Goal: Task Accomplishment & Management: Use online tool/utility

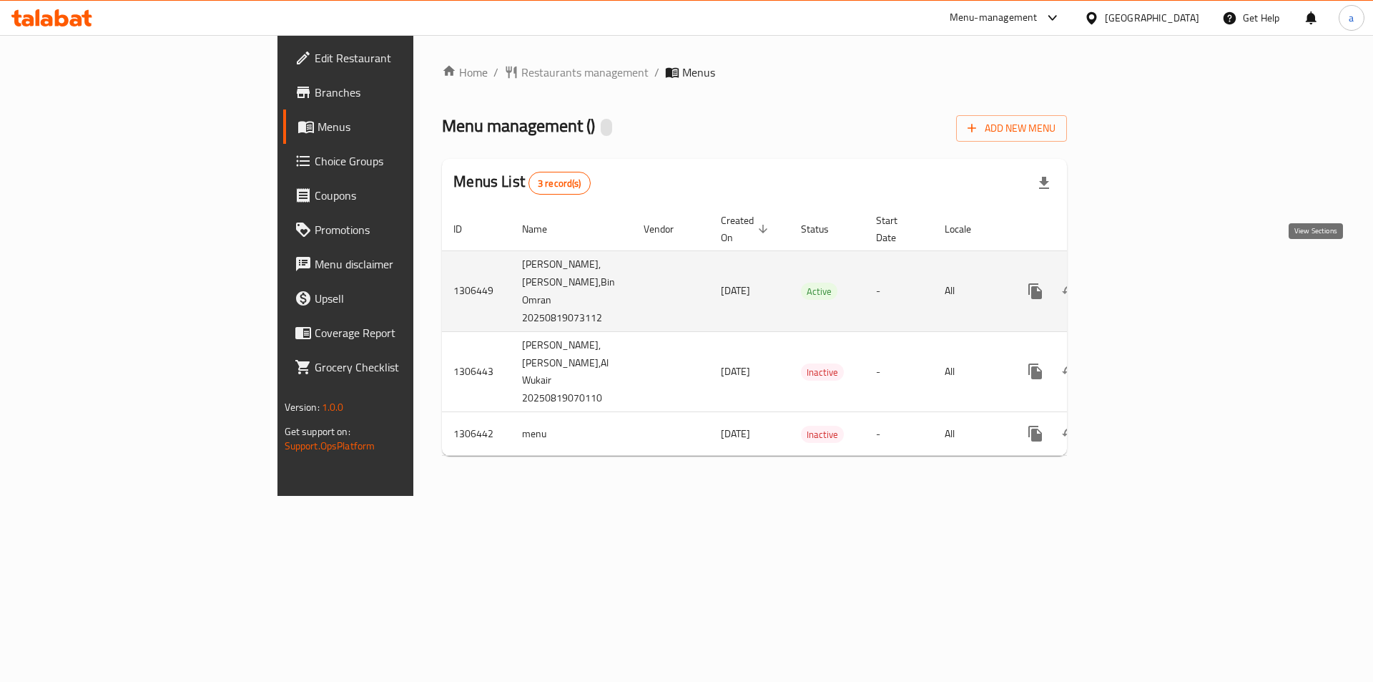
click at [1147, 283] on icon "enhanced table" at bounding box center [1138, 291] width 17 height 17
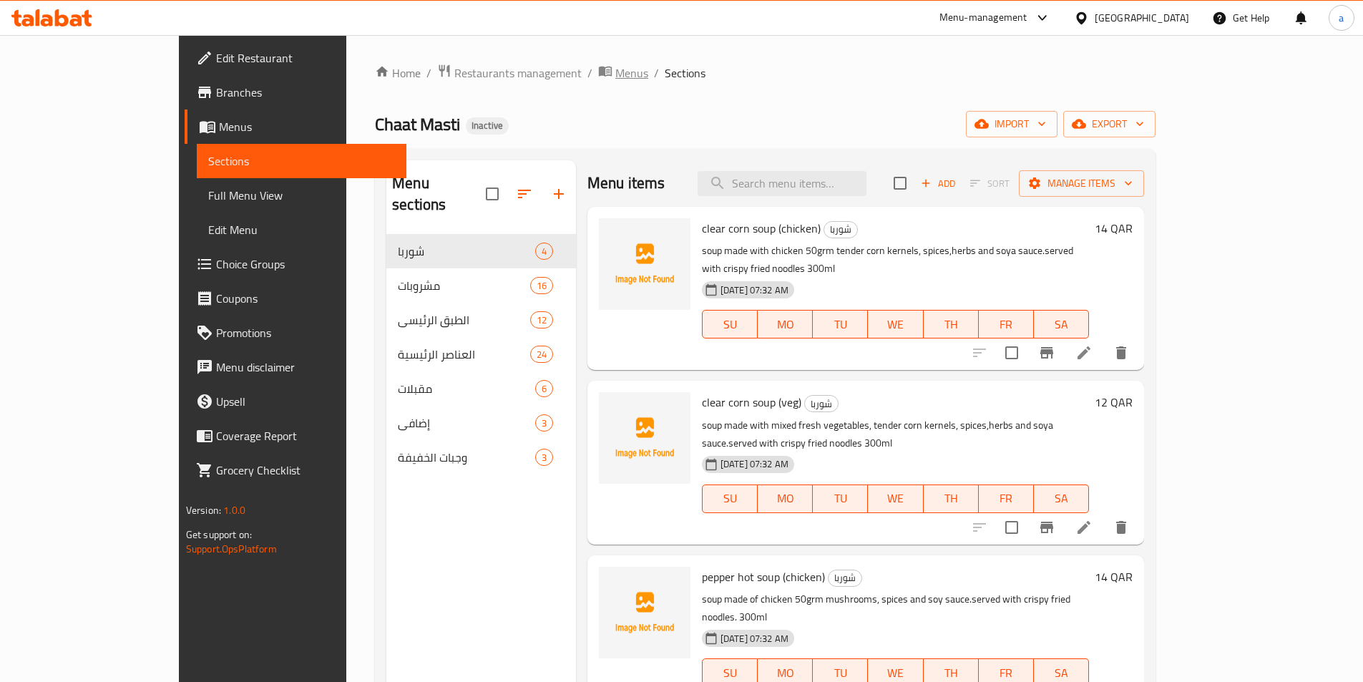
click at [615, 82] on span "Menus" at bounding box center [631, 72] width 33 height 17
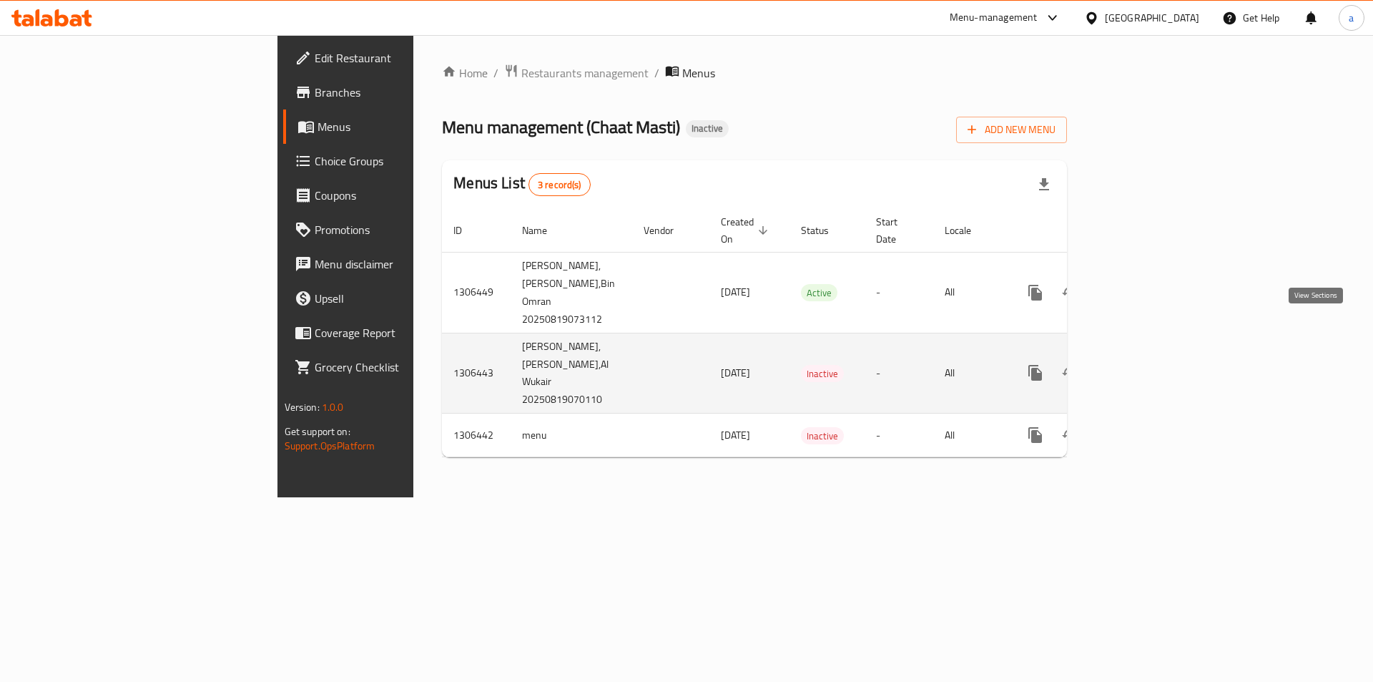
click at [1156, 356] on link "enhanced table" at bounding box center [1139, 373] width 34 height 34
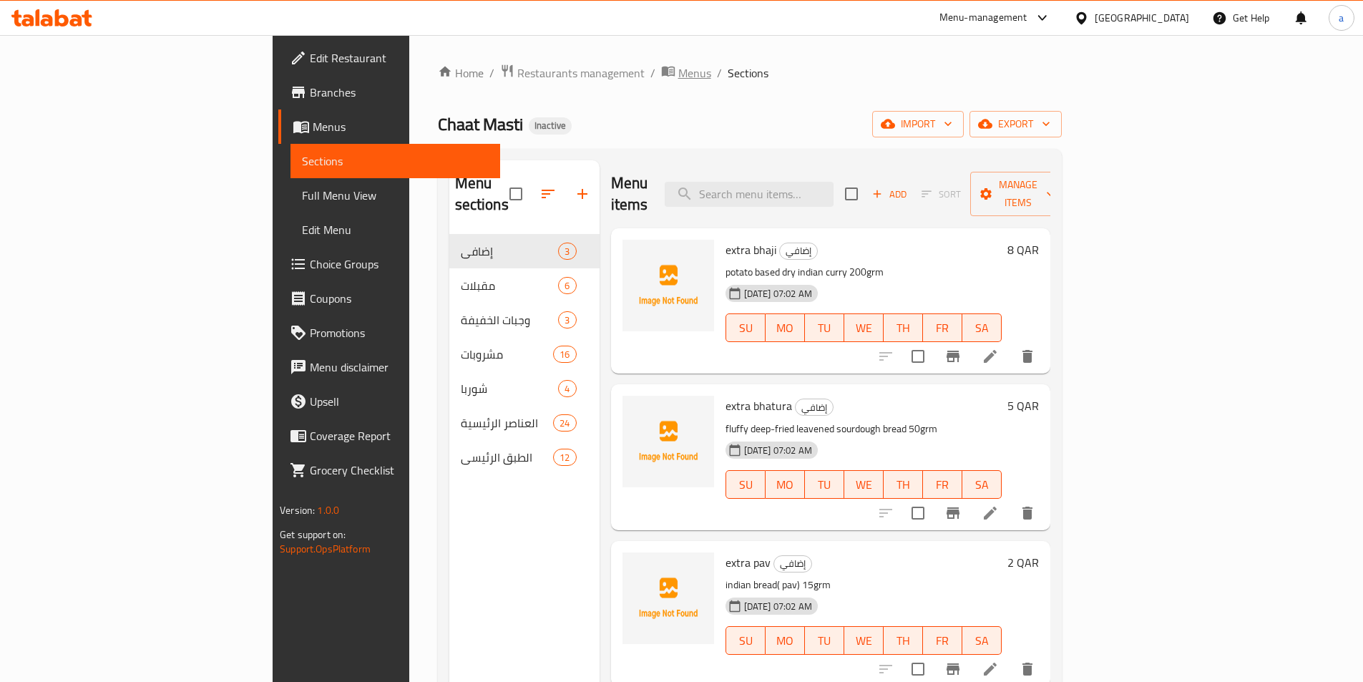
click at [668, 69] on icon "breadcrumb" at bounding box center [670, 71] width 4 height 5
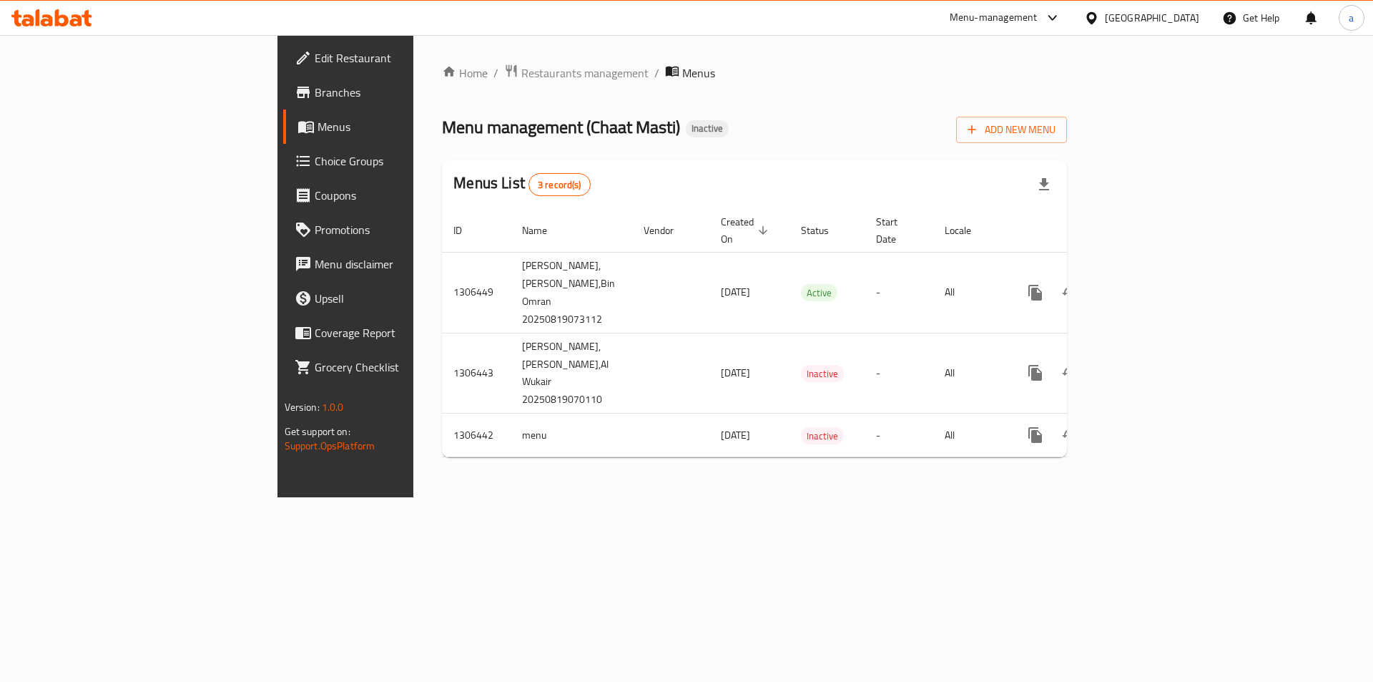
click at [315, 92] on span "Branches" at bounding box center [405, 92] width 181 height 17
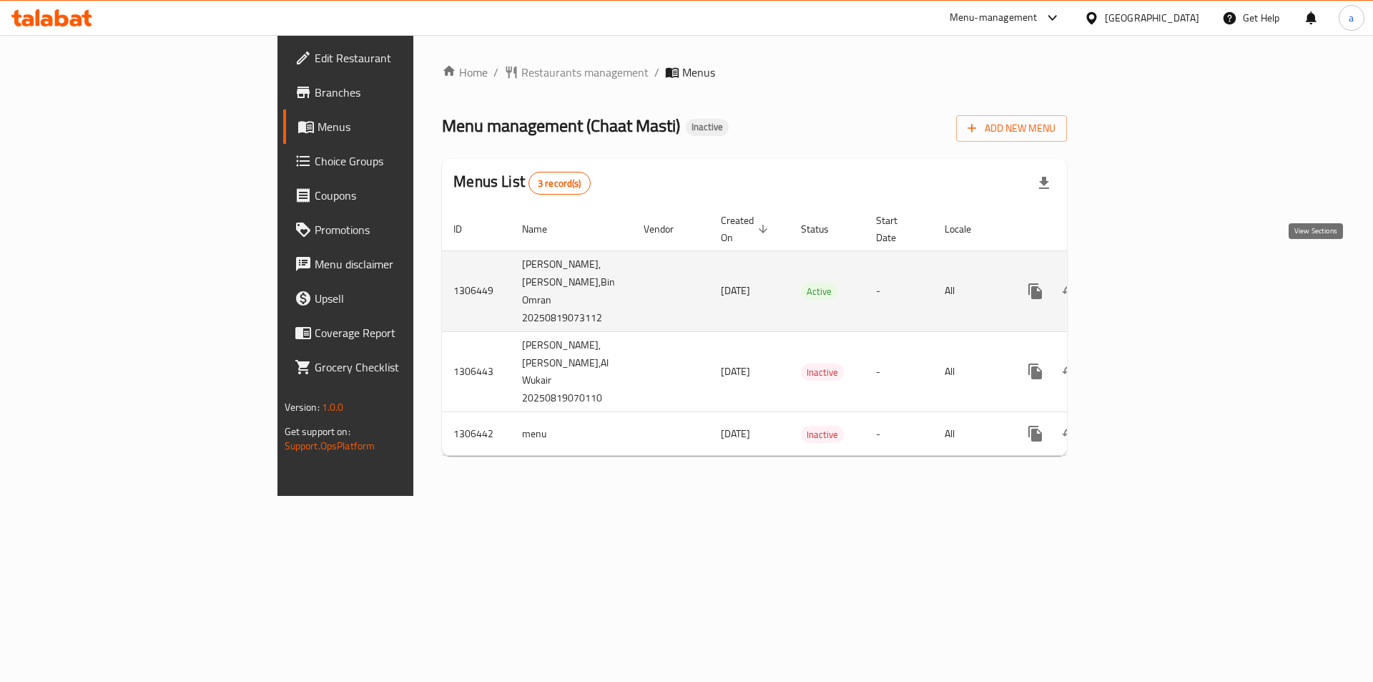
click at [1147, 283] on icon "enhanced table" at bounding box center [1138, 291] width 17 height 17
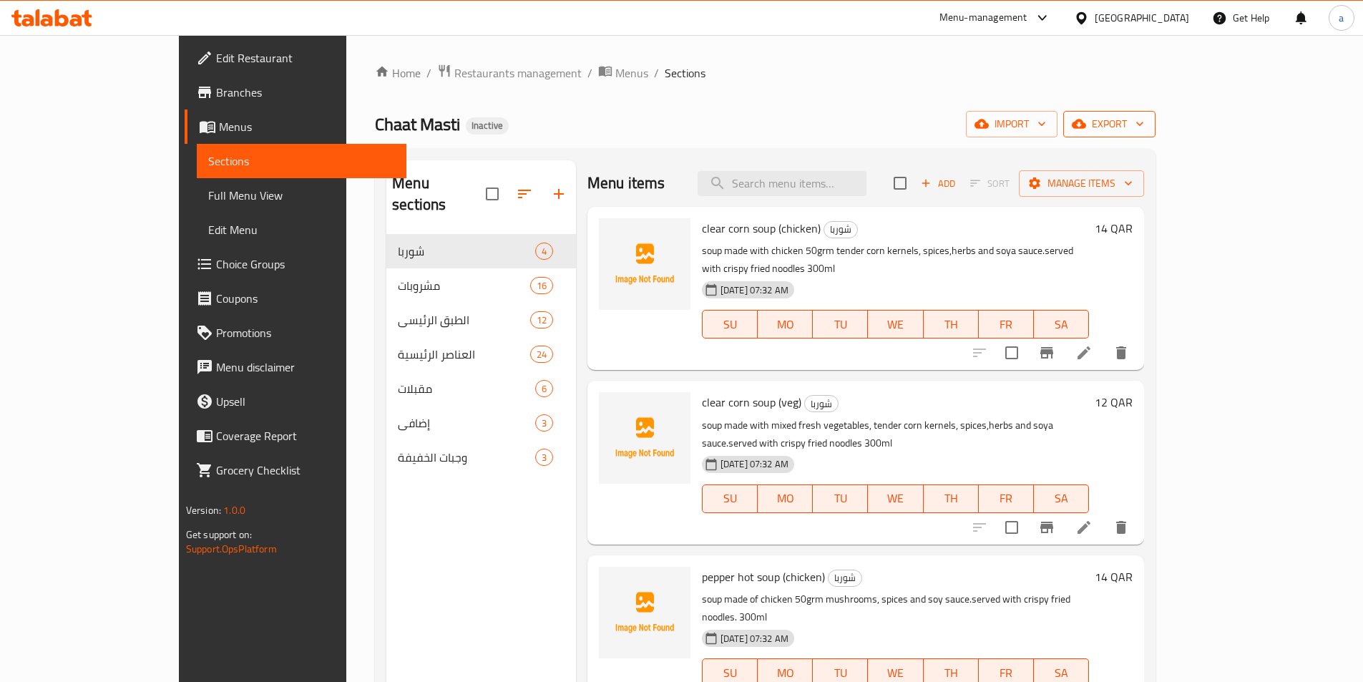
click at [1144, 124] on span "export" at bounding box center [1108, 124] width 69 height 18
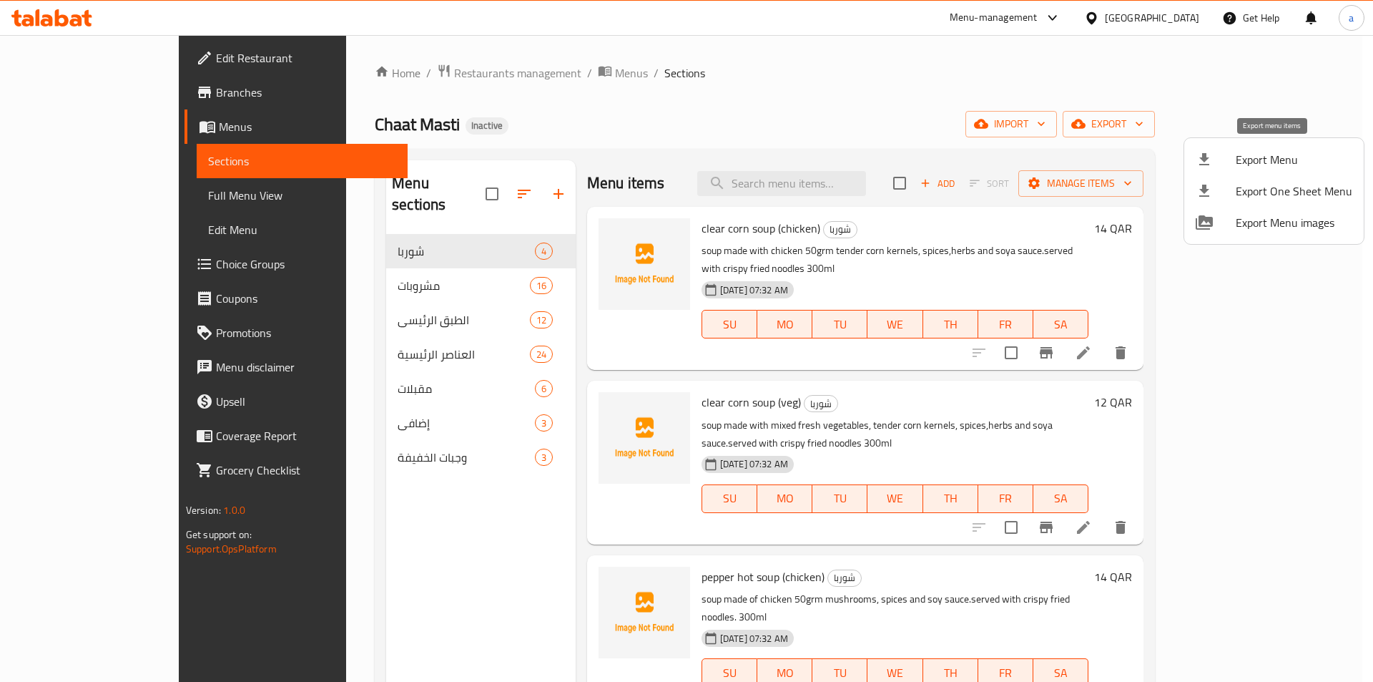
click at [1280, 162] on span "Export Menu" at bounding box center [1294, 159] width 117 height 17
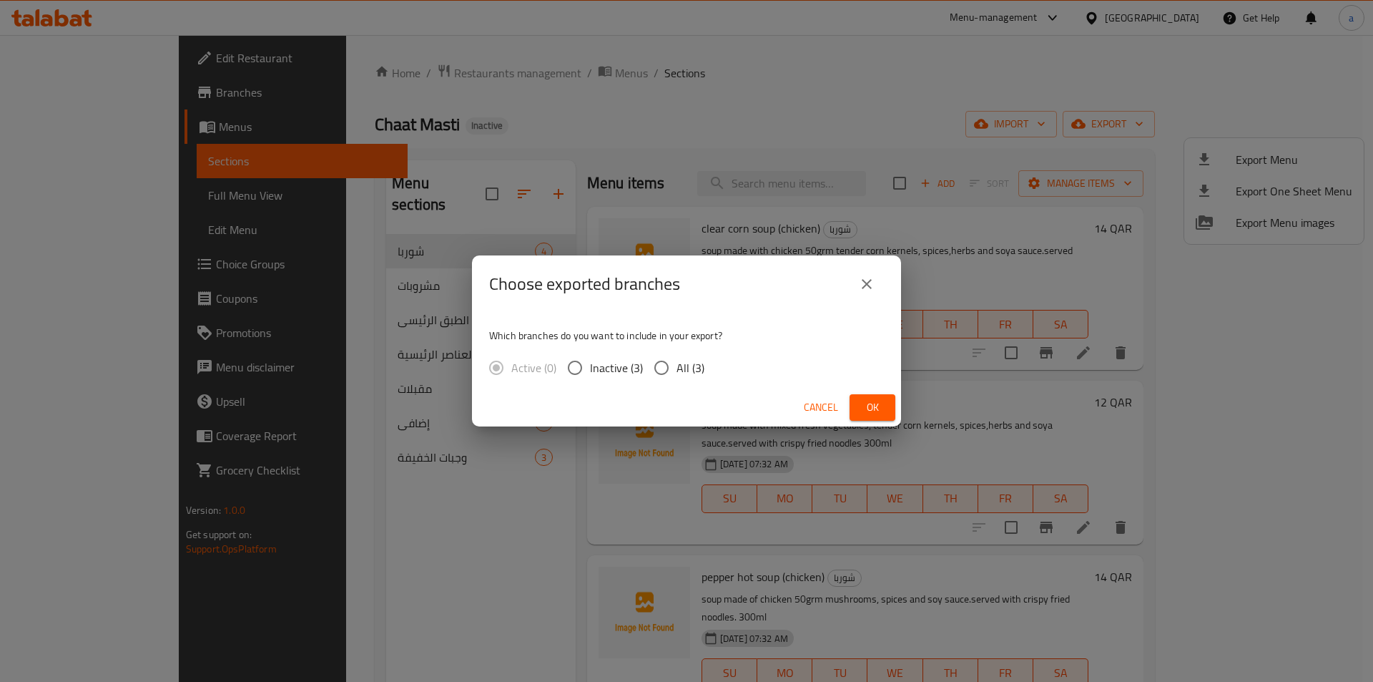
click at [681, 366] on span "All (3)" at bounding box center [691, 367] width 28 height 17
click at [677, 366] on input "All (3)" at bounding box center [662, 368] width 30 height 30
radio input "true"
click at [879, 407] on span "Ok" at bounding box center [872, 407] width 23 height 18
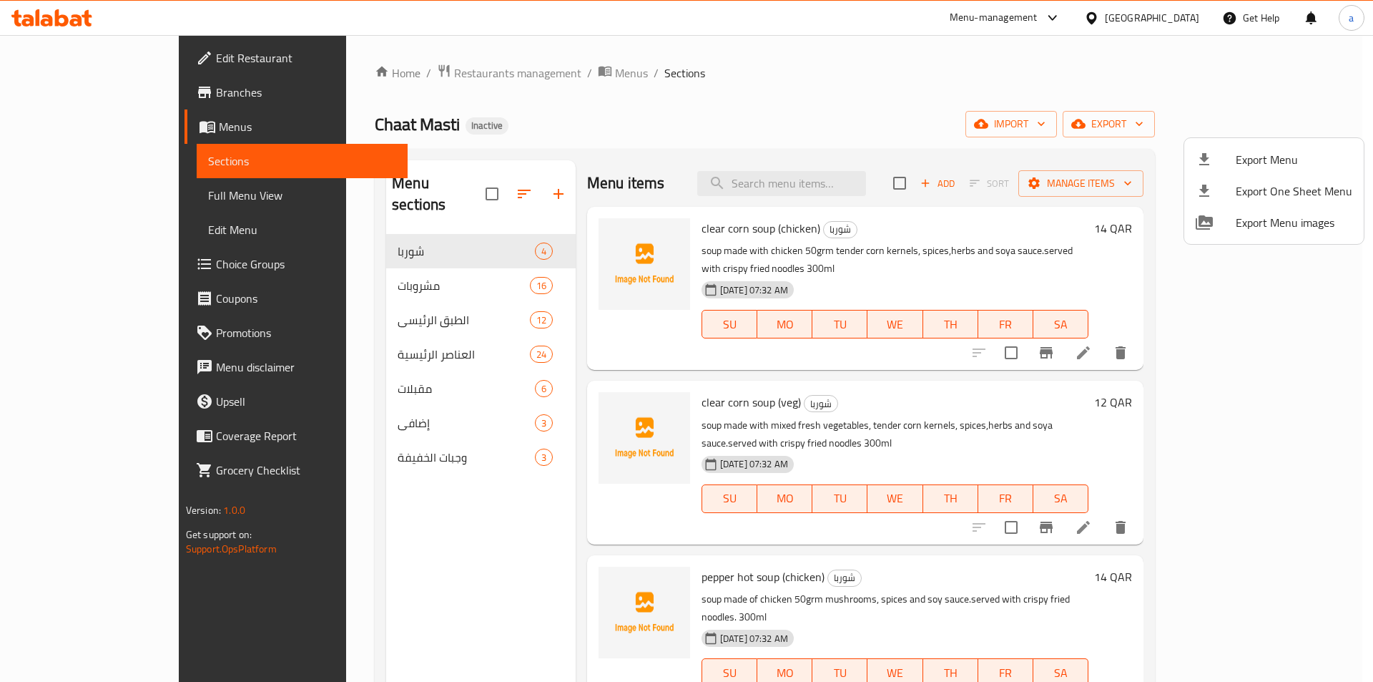
click at [1023, 111] on div at bounding box center [686, 341] width 1373 height 682
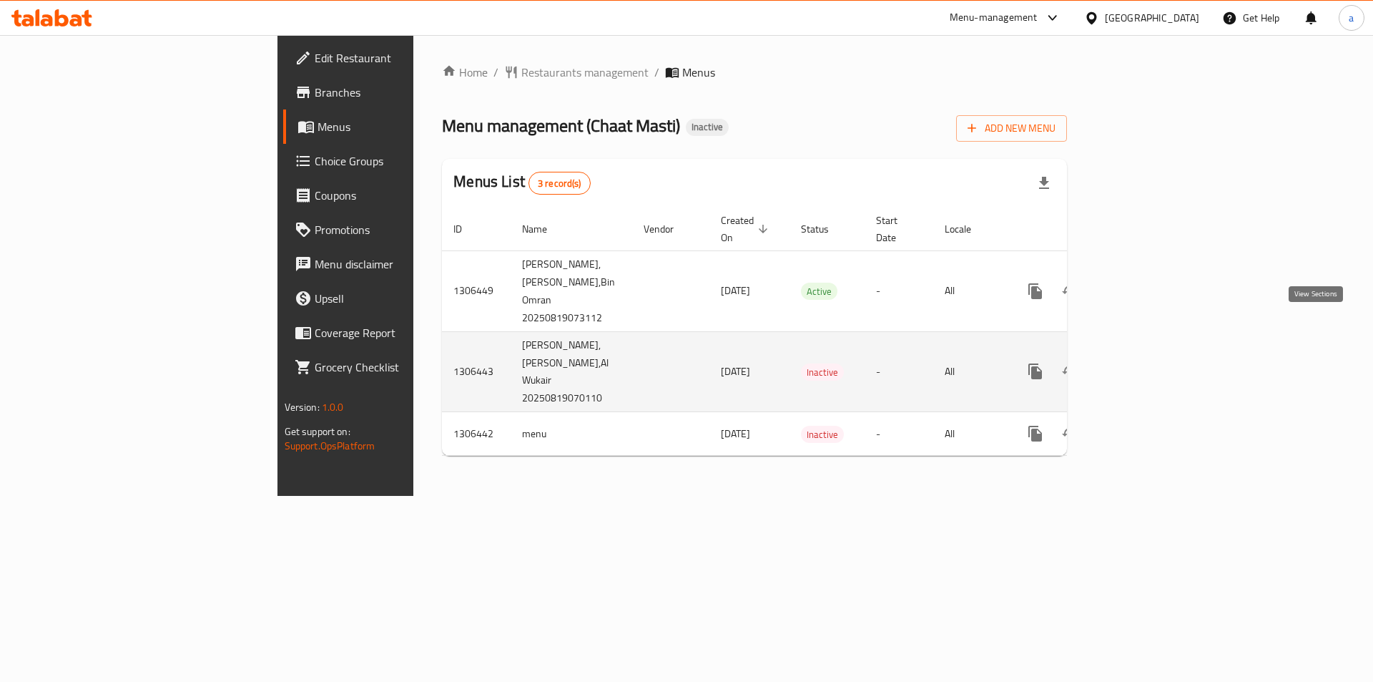
click at [1156, 354] on link "enhanced table" at bounding box center [1139, 371] width 34 height 34
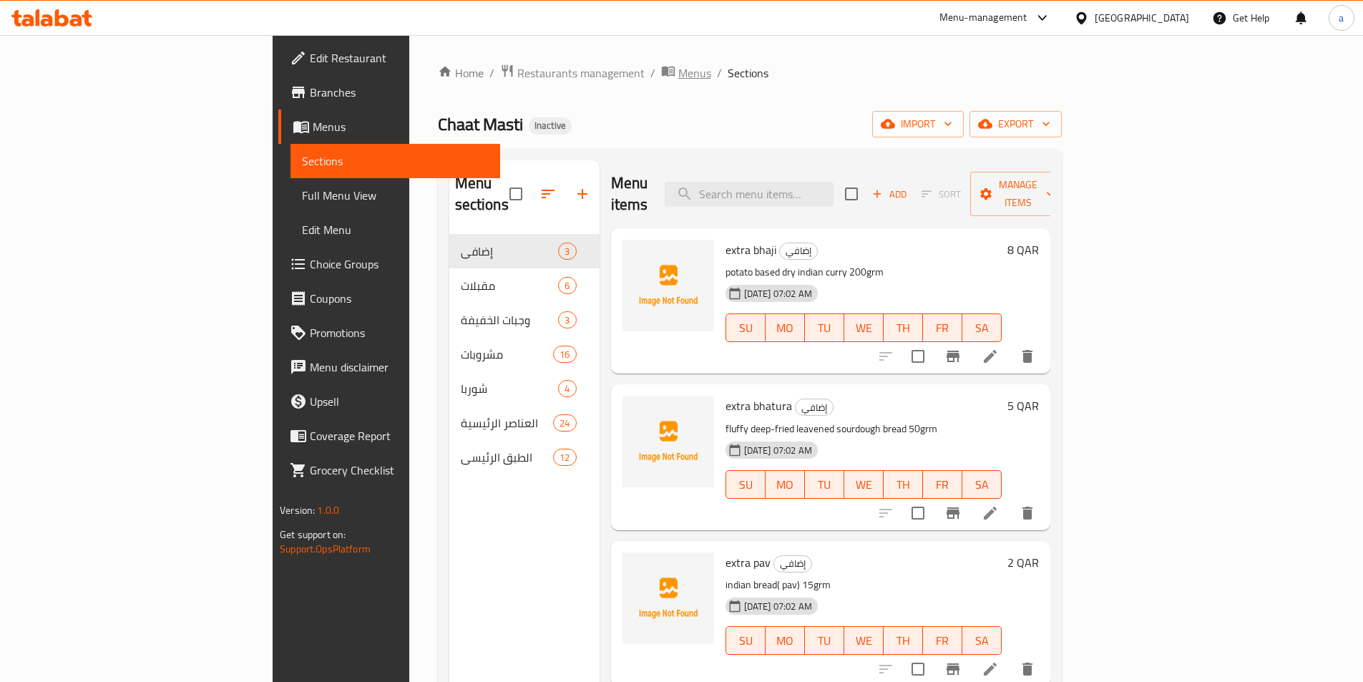
click at [678, 66] on span "Menus" at bounding box center [694, 72] width 33 height 17
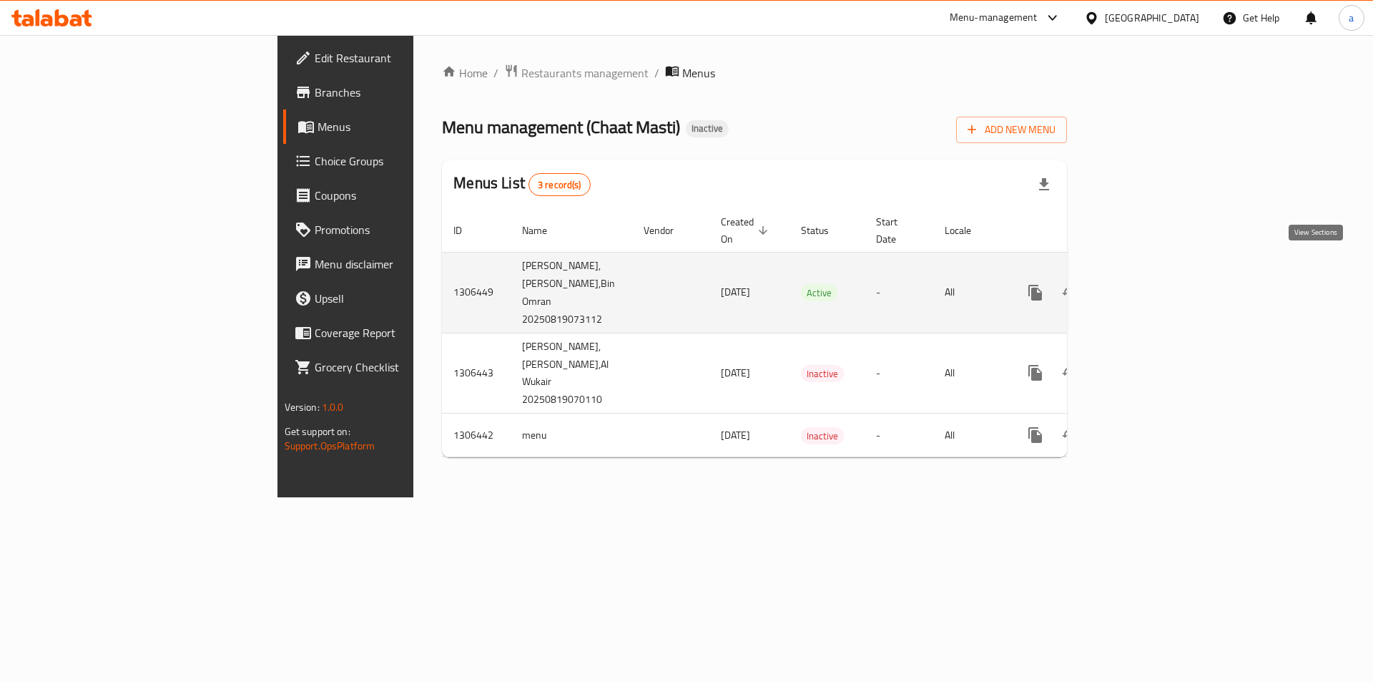
click at [1147, 284] on icon "enhanced table" at bounding box center [1138, 292] width 17 height 17
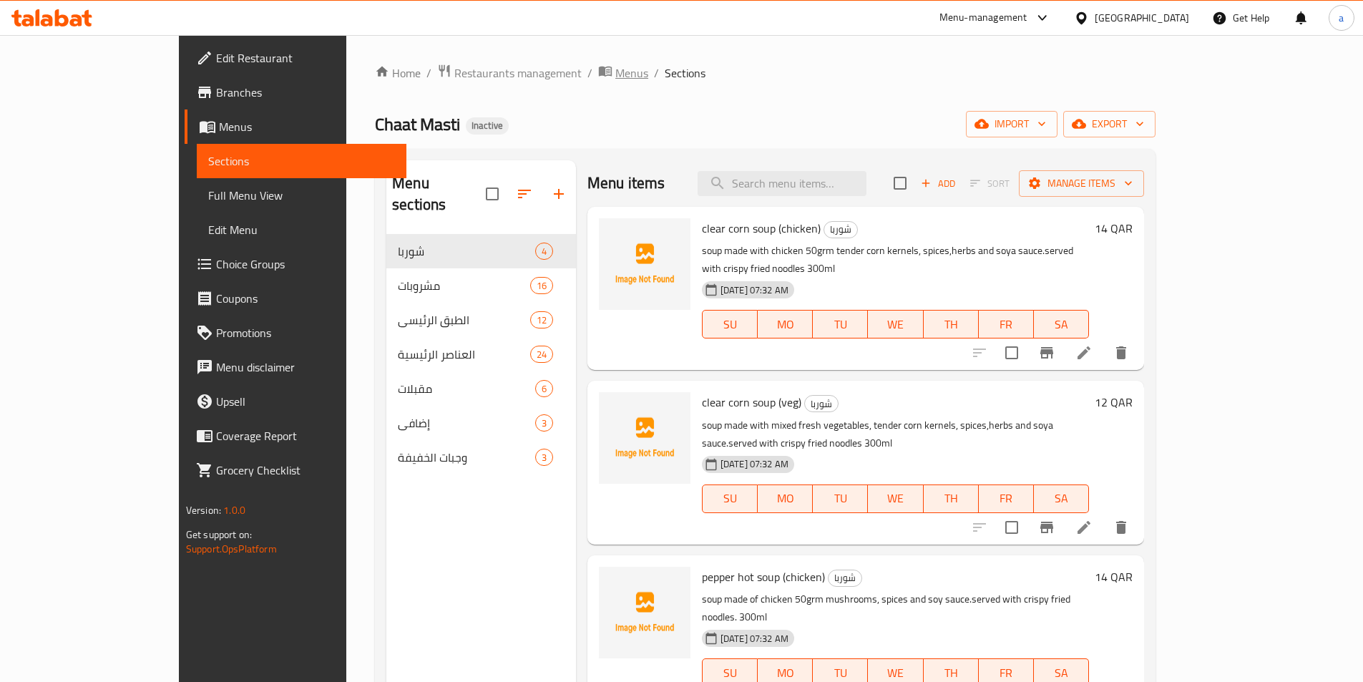
click at [615, 74] on span "Menus" at bounding box center [631, 72] width 33 height 17
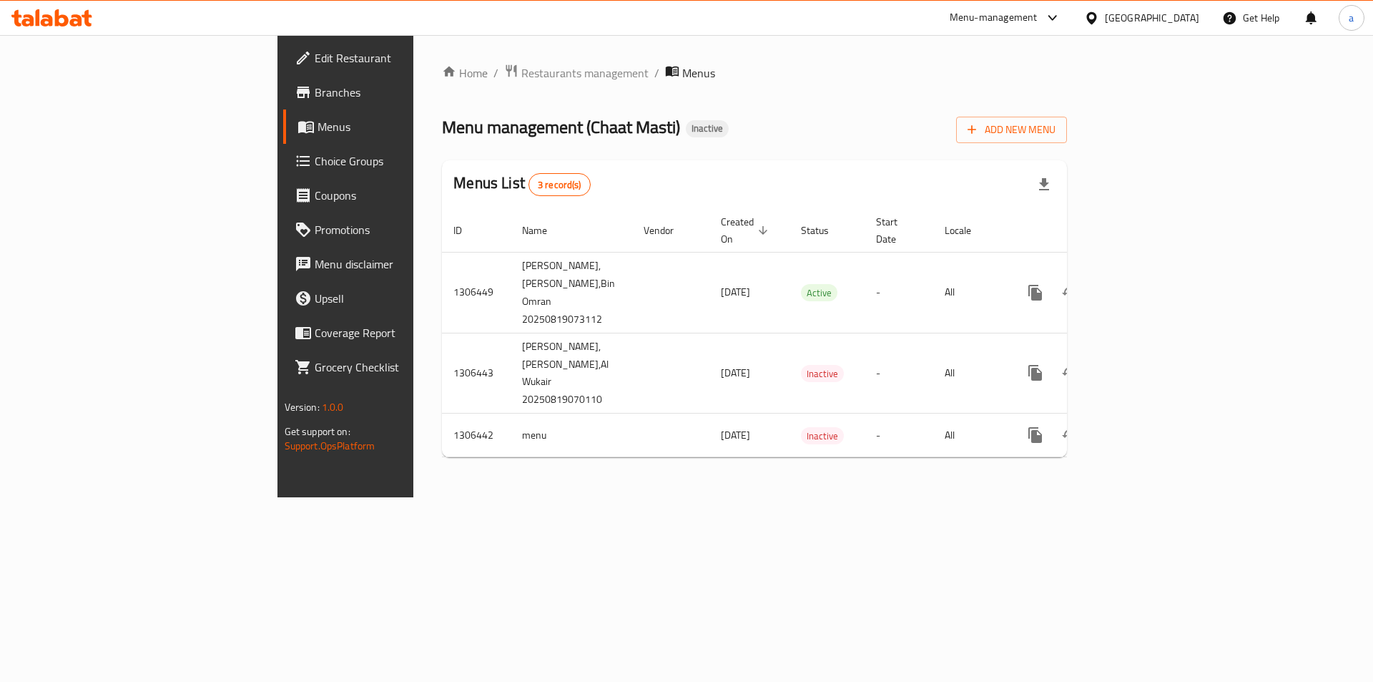
click at [315, 89] on span "Branches" at bounding box center [405, 92] width 181 height 17
click at [979, 126] on icon "button" at bounding box center [972, 128] width 14 height 14
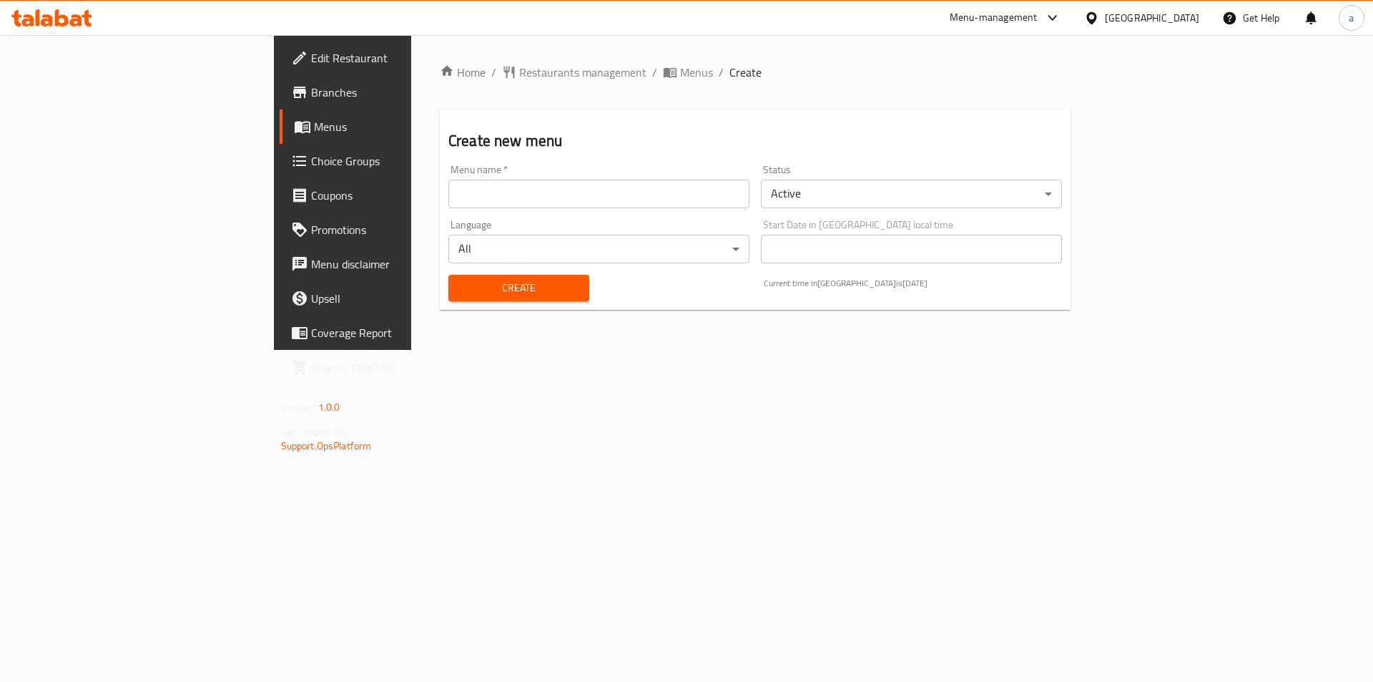
click at [449, 197] on input "text" at bounding box center [599, 194] width 301 height 29
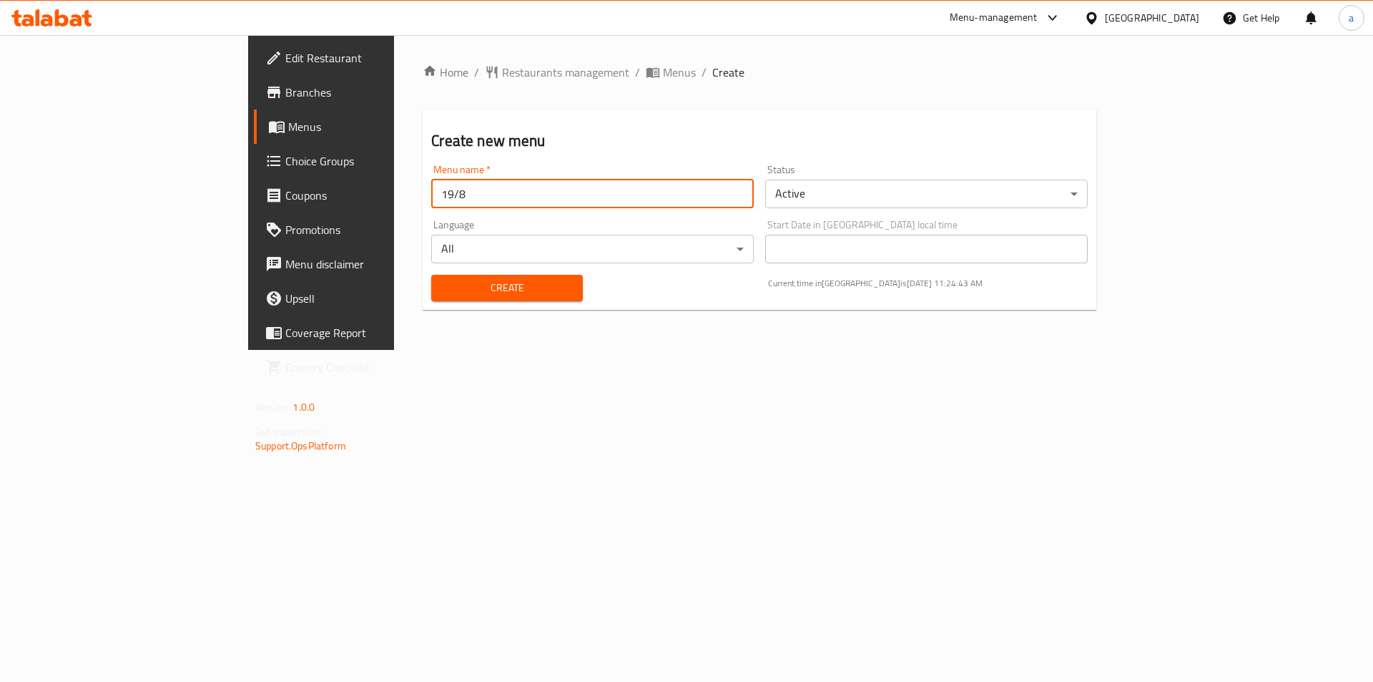
type input "19/8"
click at [434, 300] on button "Create" at bounding box center [506, 288] width 151 height 26
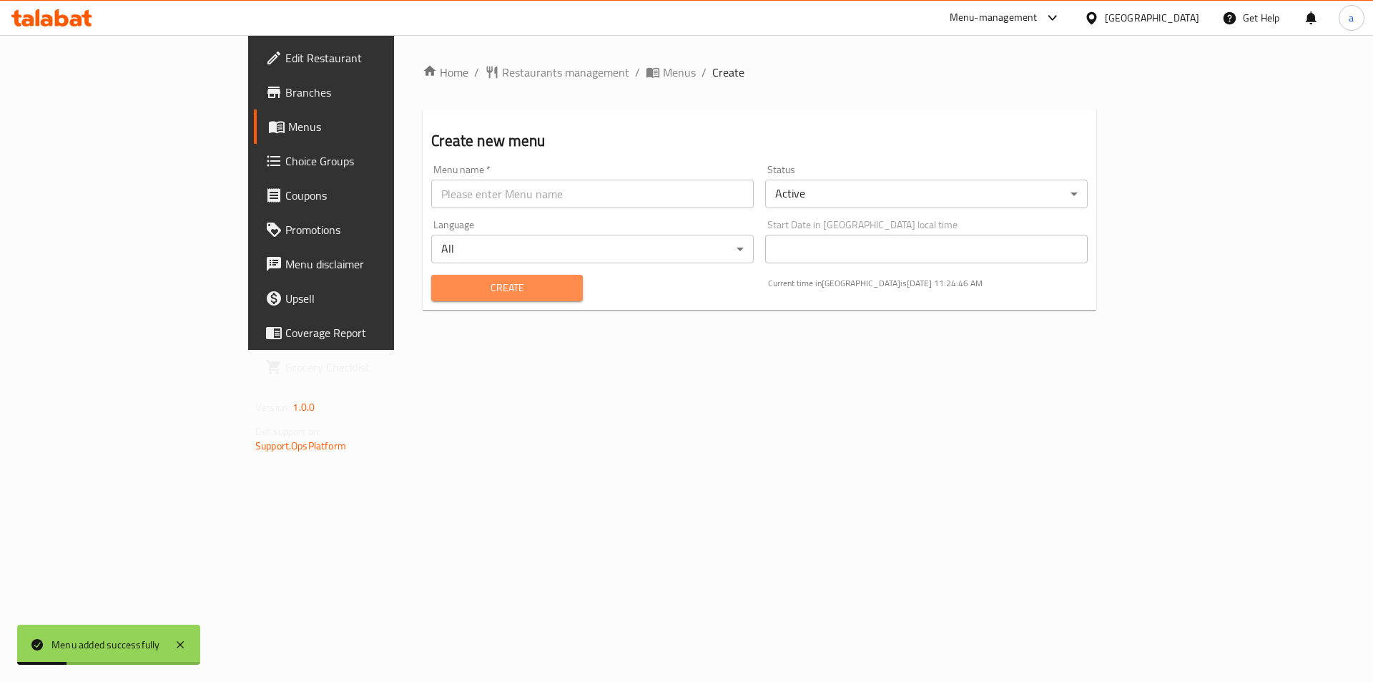
click at [443, 287] on span "Create" at bounding box center [507, 288] width 128 height 18
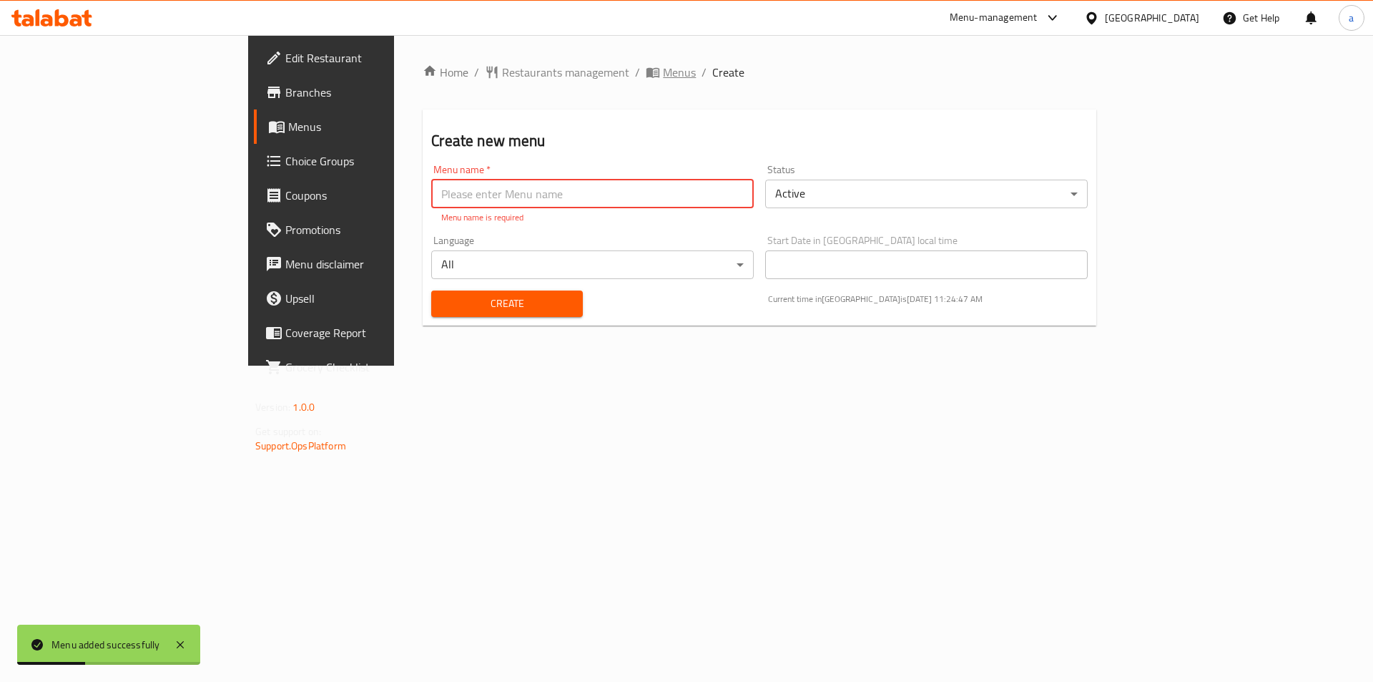
click at [663, 72] on span "Menus" at bounding box center [679, 72] width 33 height 17
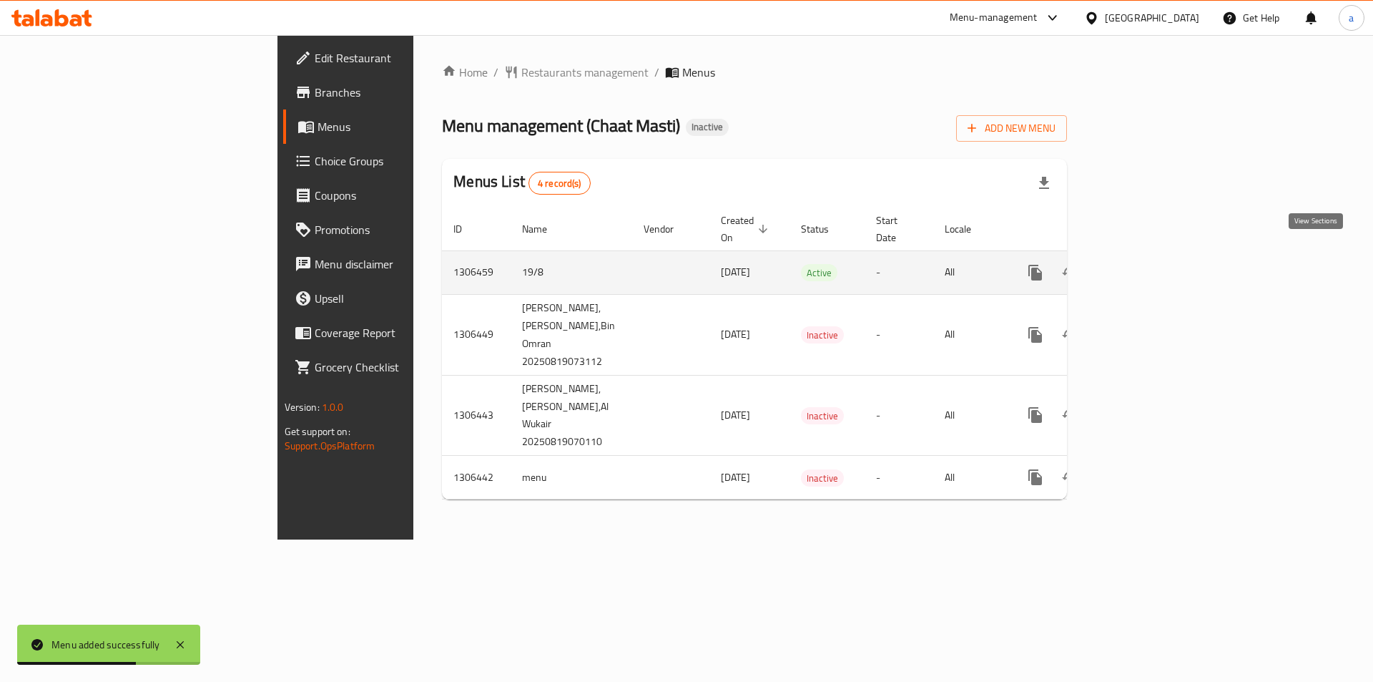
click at [1147, 264] on icon "enhanced table" at bounding box center [1138, 272] width 17 height 17
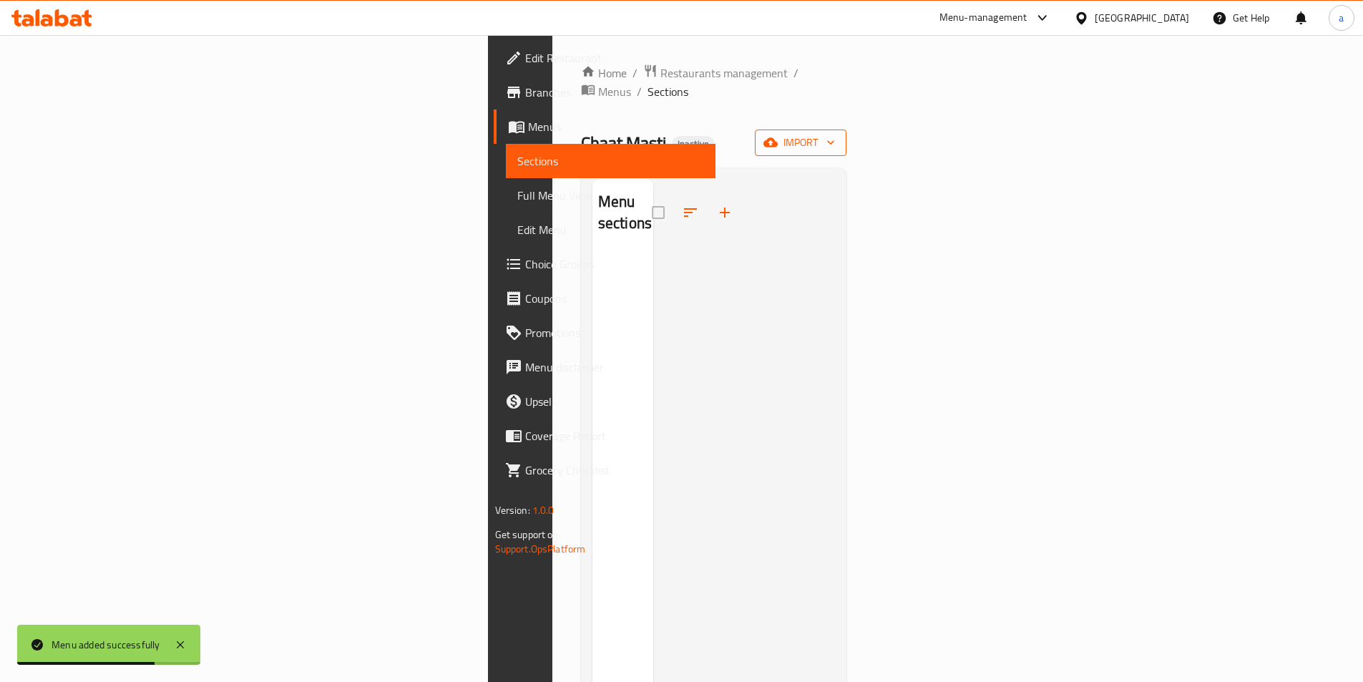
click at [778, 138] on icon "button" at bounding box center [770, 142] width 14 height 9
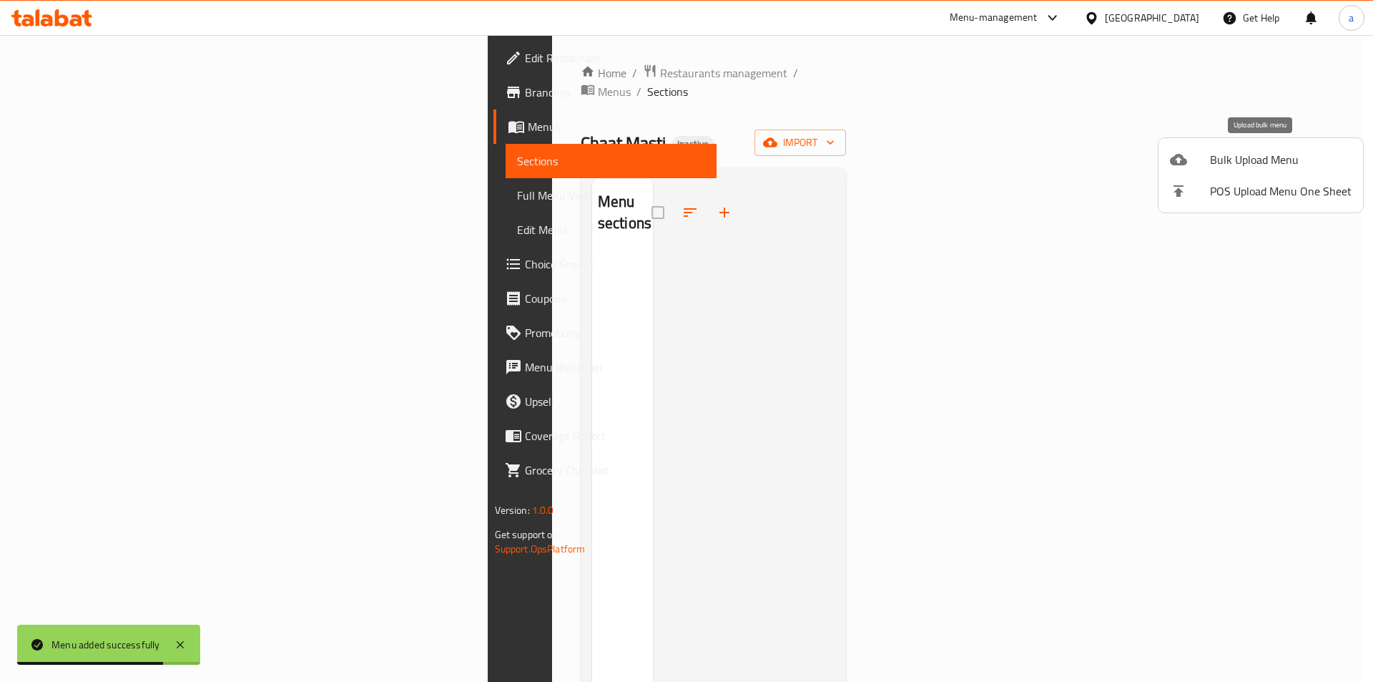
click at [1280, 160] on span "Bulk Upload Menu" at bounding box center [1281, 159] width 142 height 17
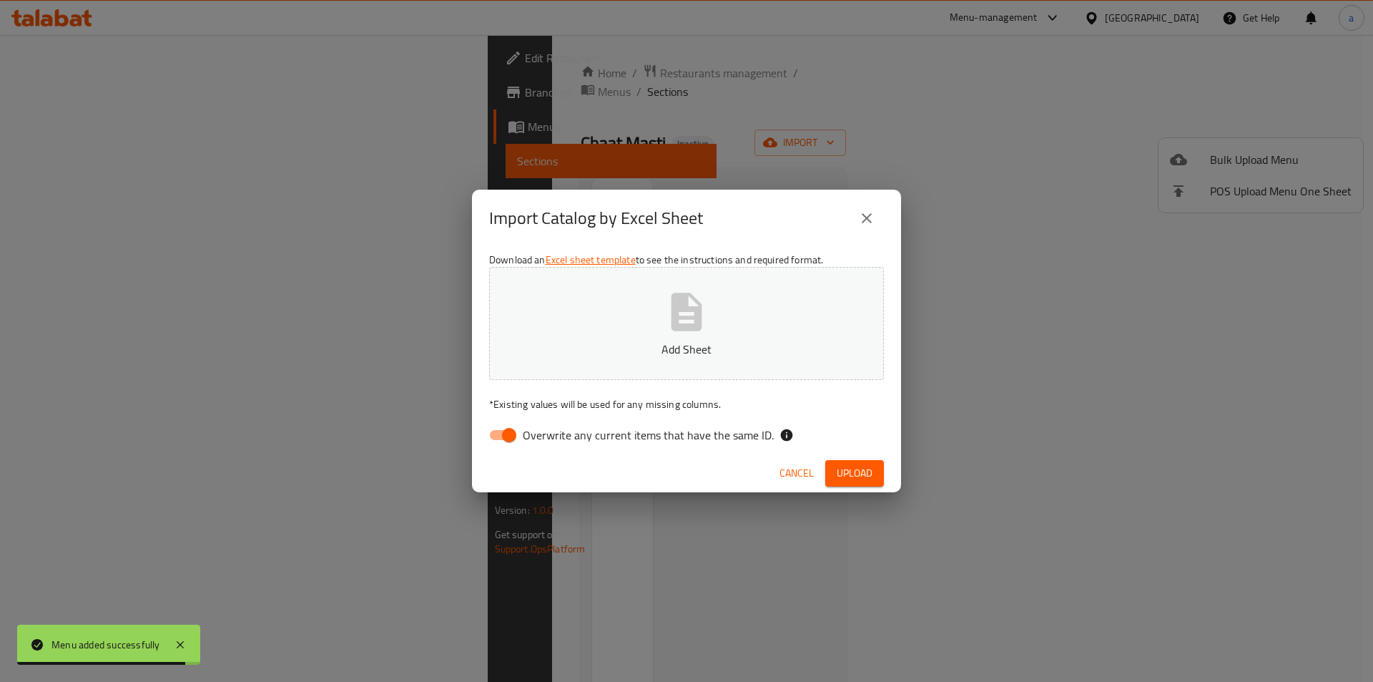
click at [476, 426] on div "Download an Excel sheet template to see the instructions and required format. A…" at bounding box center [686, 350] width 429 height 207
click at [503, 426] on input "Overwrite any current items that have the same ID." at bounding box center [510, 434] width 82 height 27
checkbox input "false"
click at [603, 328] on button "Add Sheet" at bounding box center [686, 323] width 395 height 113
click at [880, 467] on button "Upload" at bounding box center [855, 473] width 59 height 26
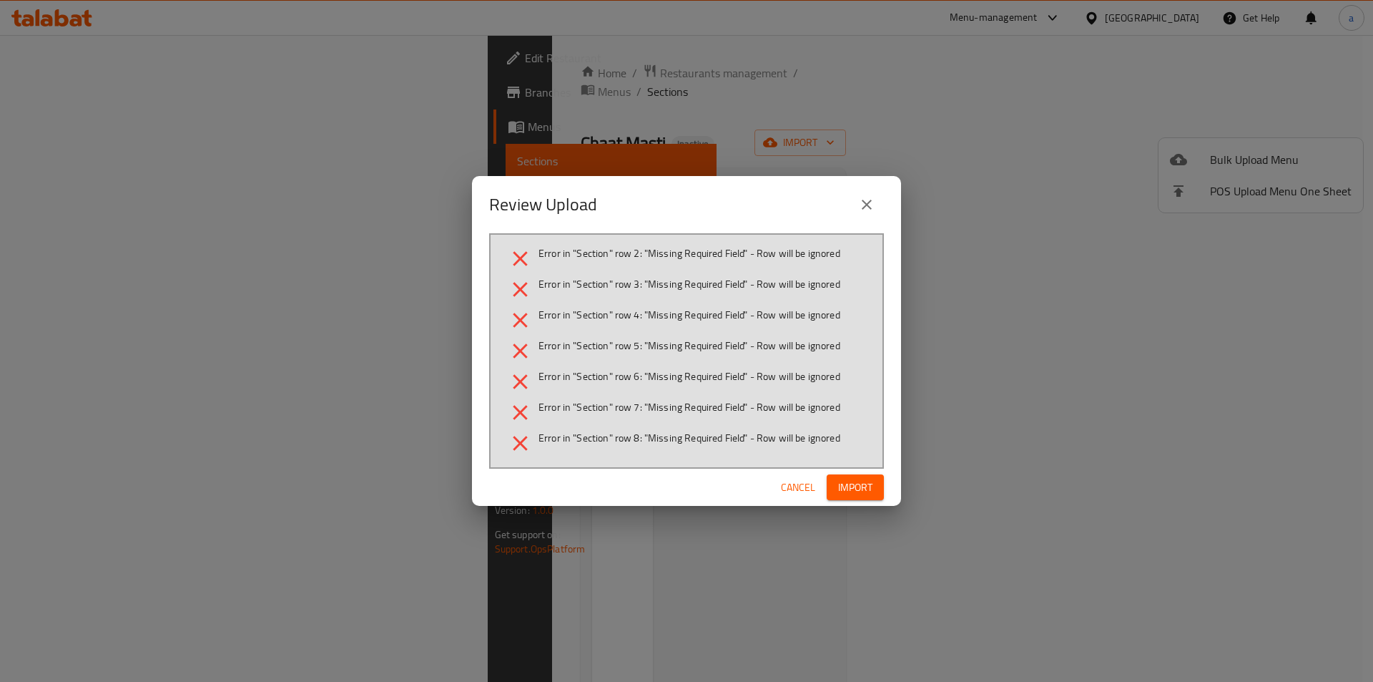
click at [810, 494] on span "Cancel" at bounding box center [798, 488] width 34 height 18
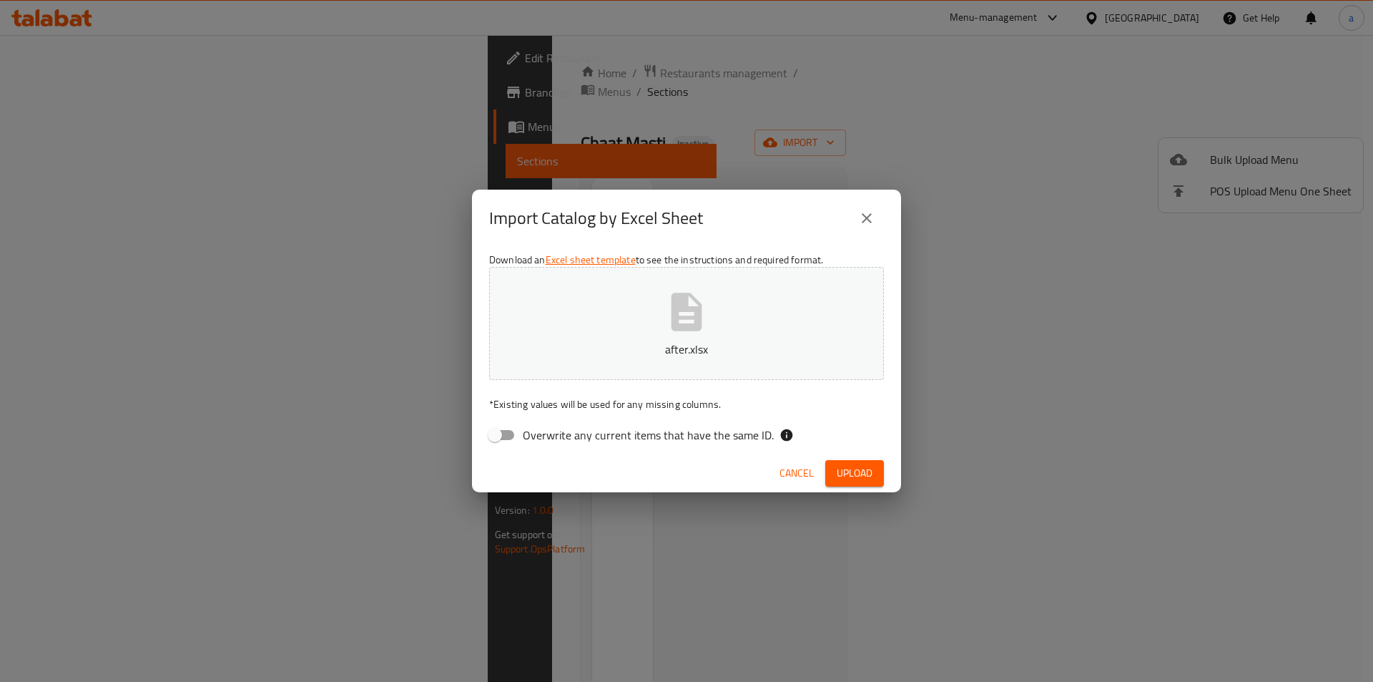
click at [863, 475] on span "Upload" at bounding box center [855, 473] width 36 height 18
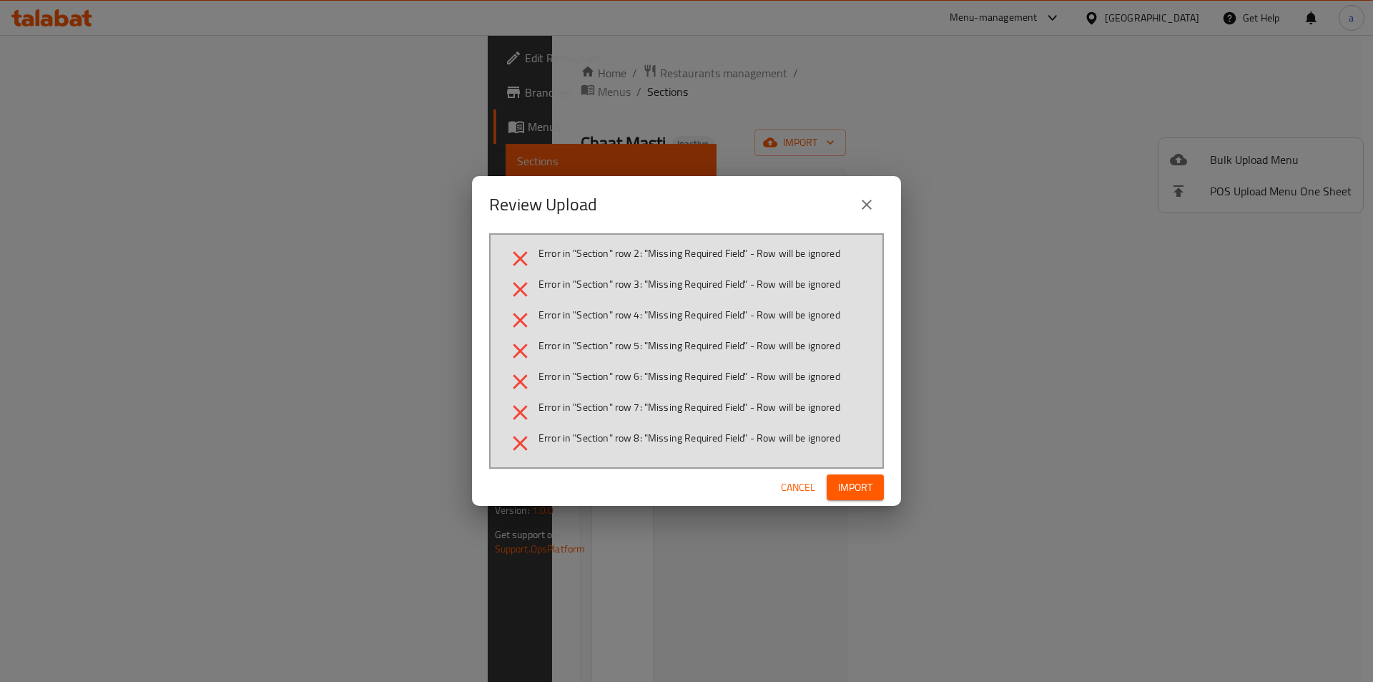
click at [792, 493] on span "Cancel" at bounding box center [798, 488] width 34 height 18
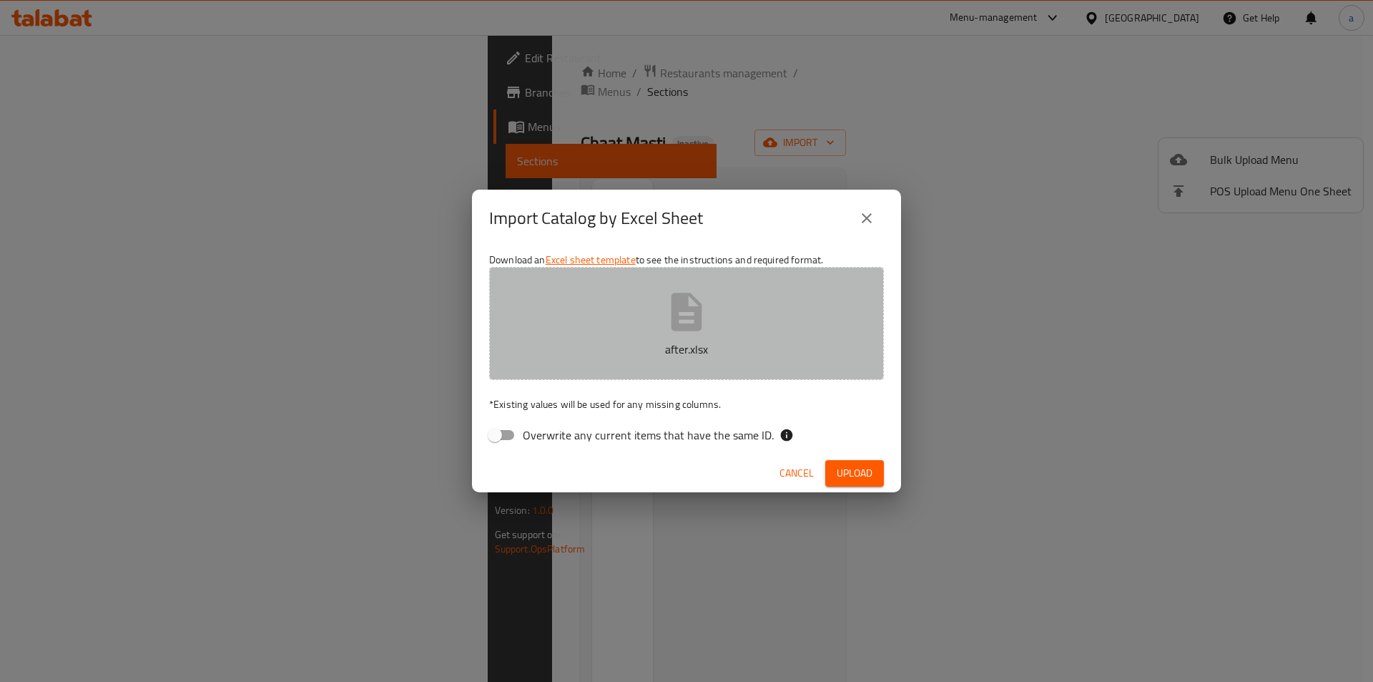
click at [722, 313] on button "after.xlsx" at bounding box center [686, 323] width 395 height 113
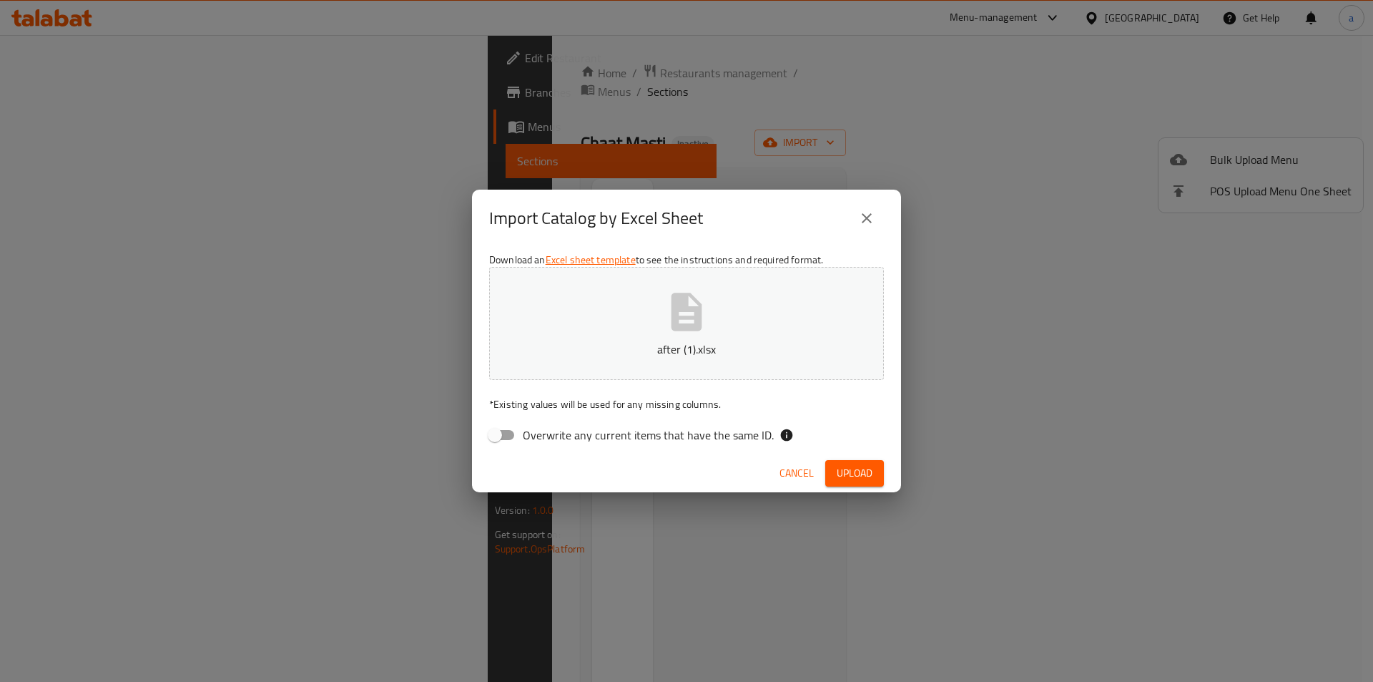
click at [853, 466] on span "Upload" at bounding box center [855, 473] width 36 height 18
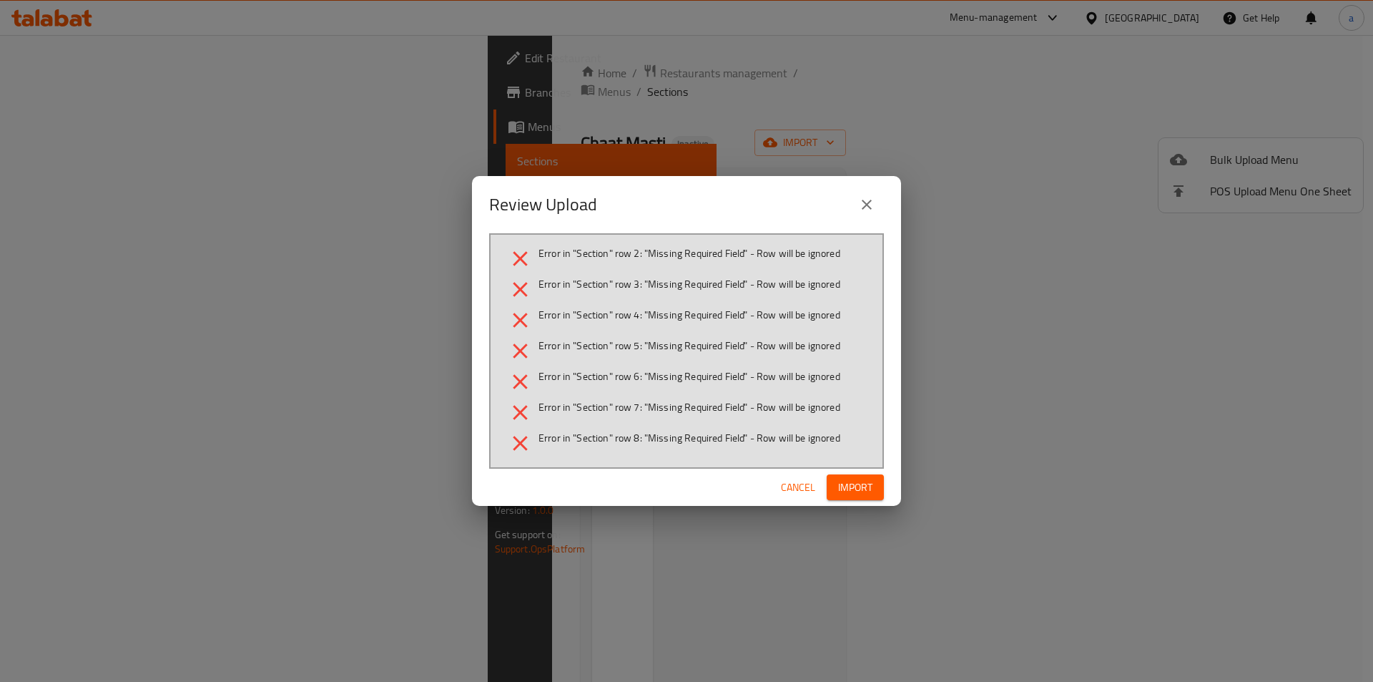
click at [791, 483] on span "Cancel" at bounding box center [798, 488] width 34 height 18
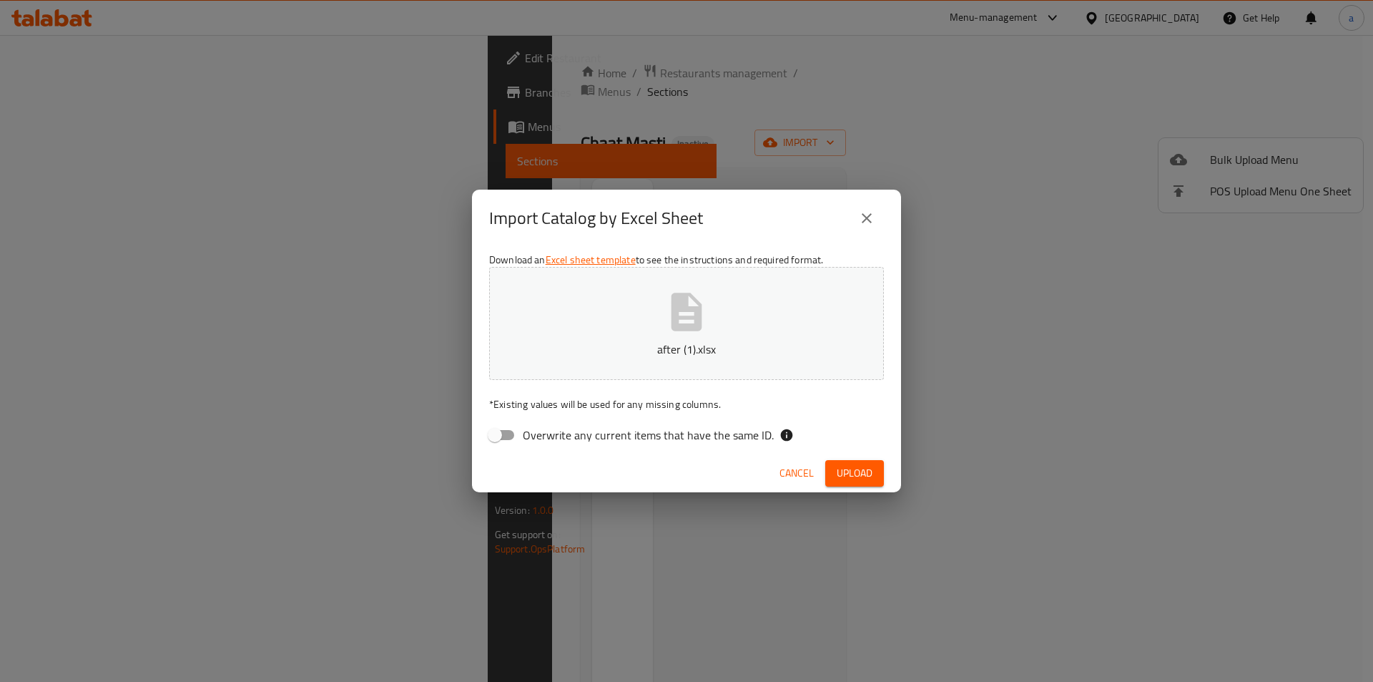
click at [838, 476] on span "Upload" at bounding box center [855, 473] width 36 height 18
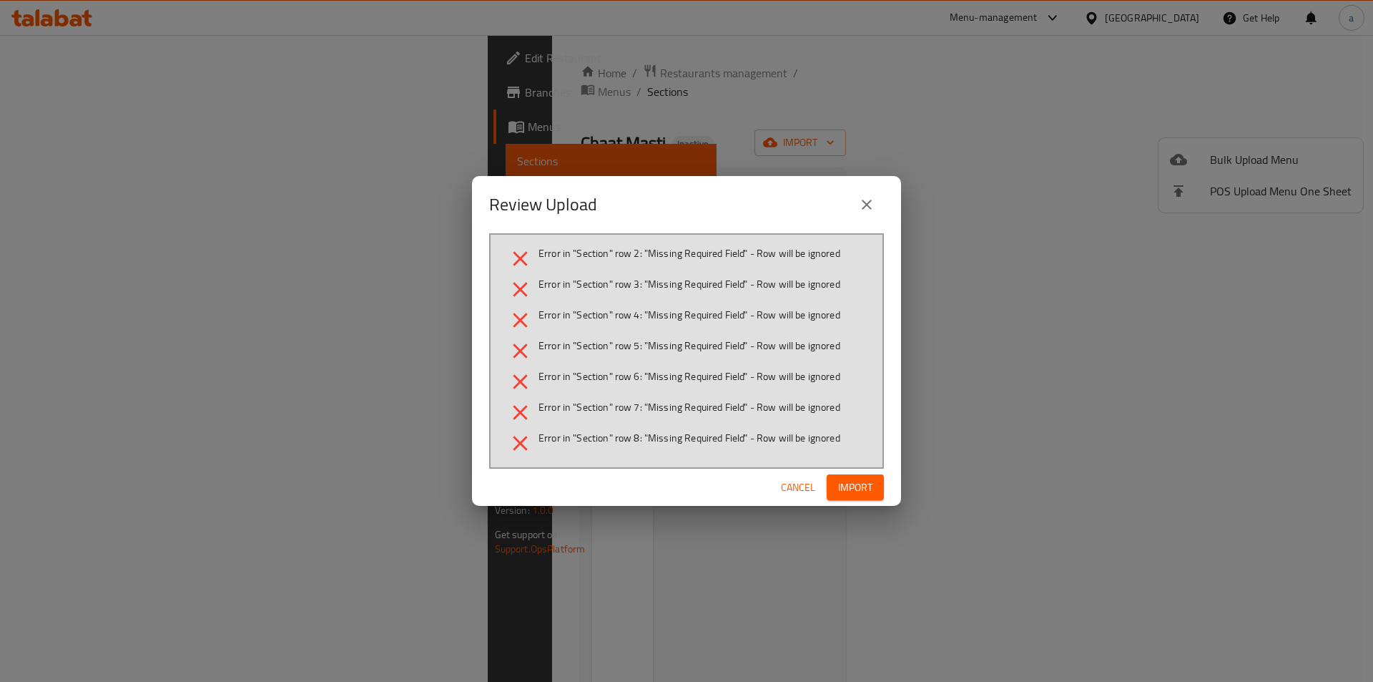
click at [811, 498] on button "Cancel" at bounding box center [798, 487] width 46 height 26
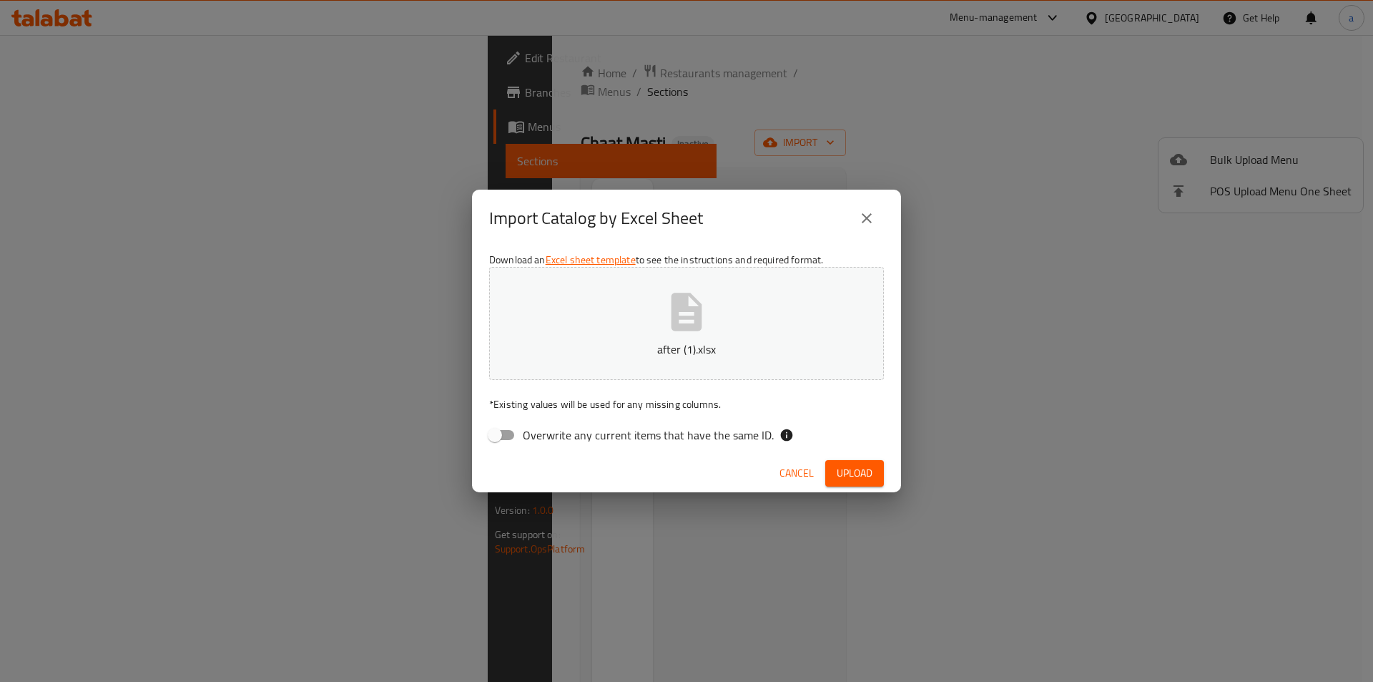
click at [690, 352] on p "after (1).xlsx" at bounding box center [686, 349] width 351 height 17
click at [858, 480] on span "Upload" at bounding box center [855, 473] width 36 height 18
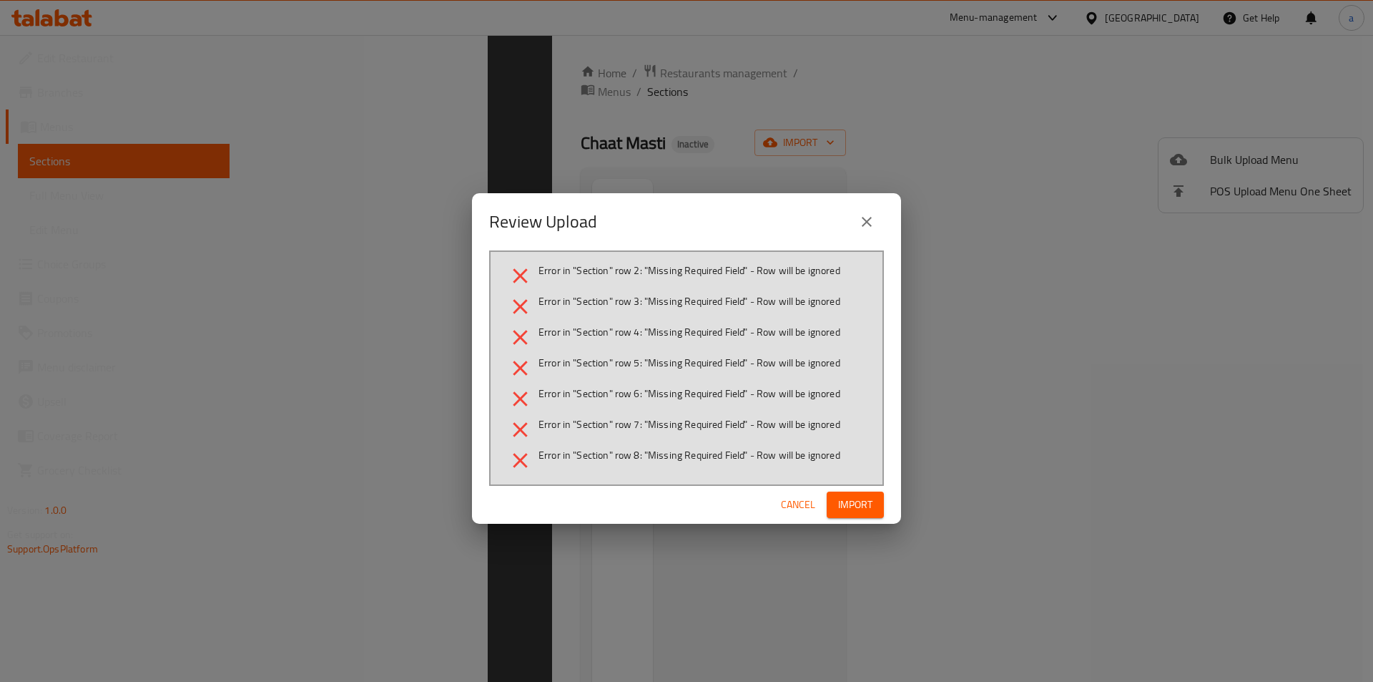
scroll to position [200, 0]
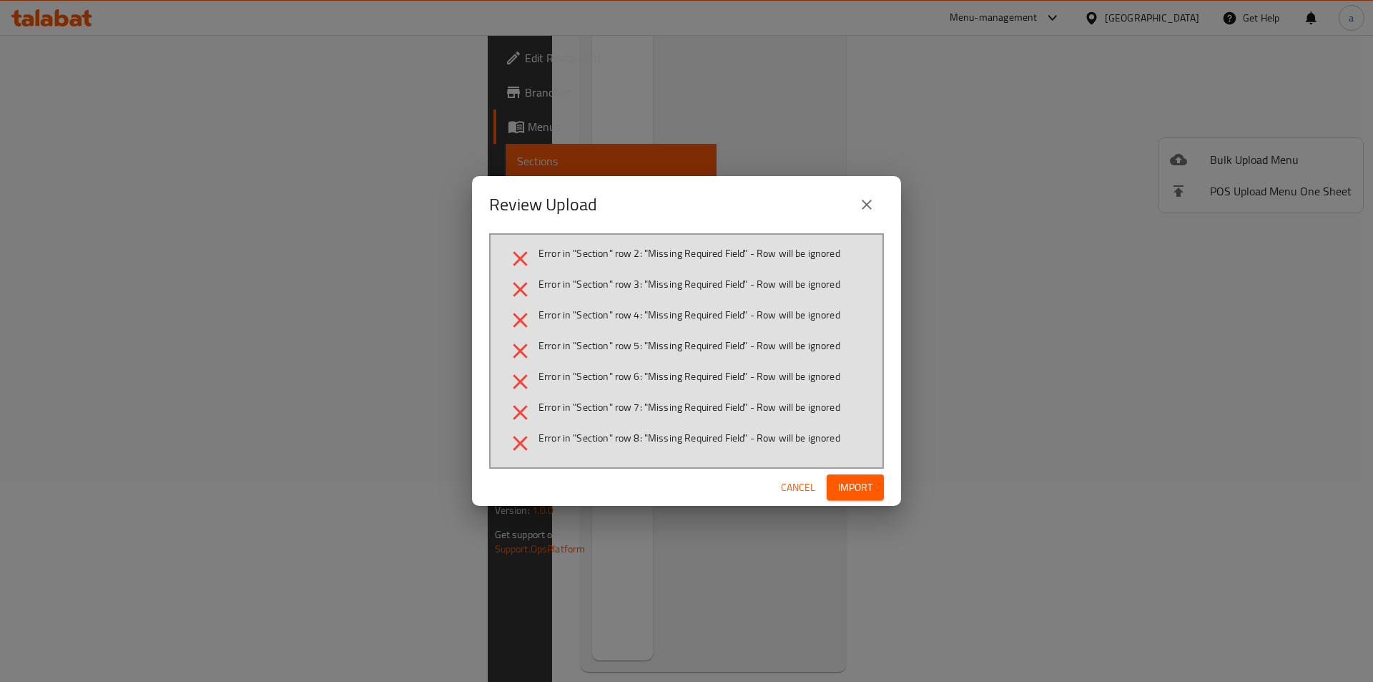
click at [806, 486] on span "Cancel" at bounding box center [798, 488] width 34 height 18
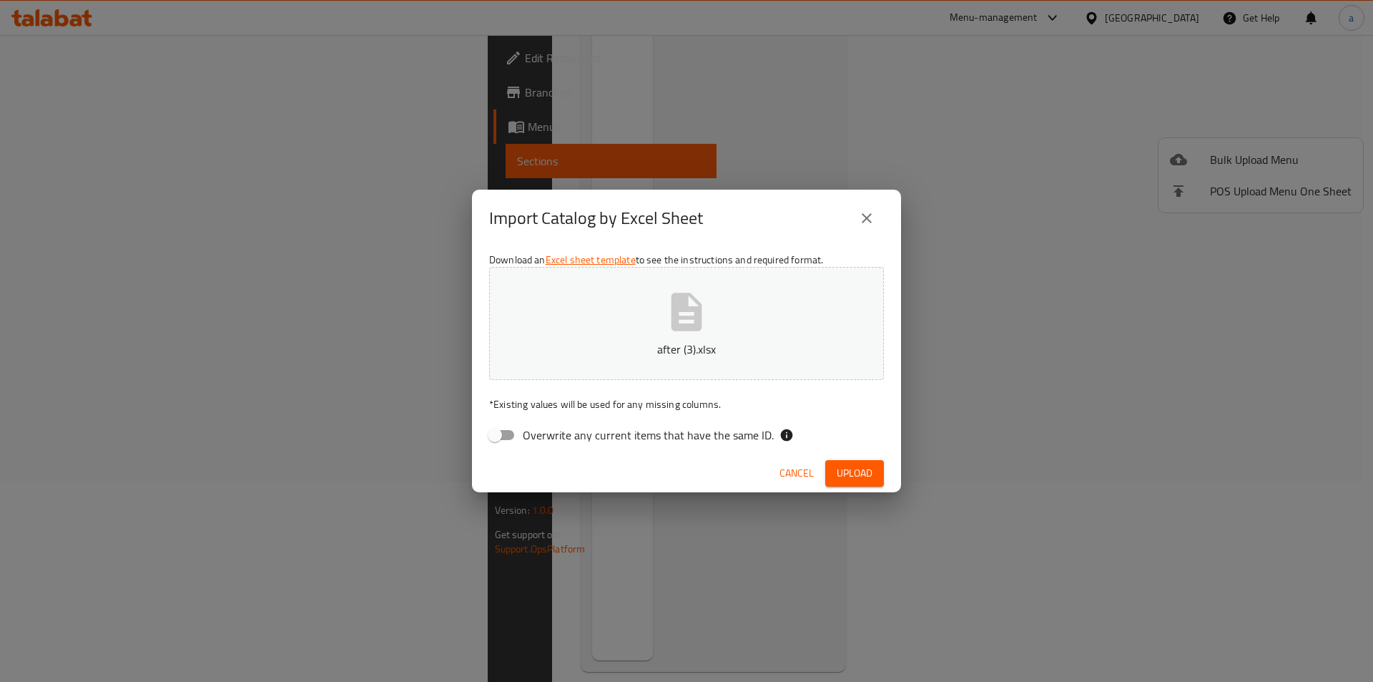
click at [508, 429] on input "Overwrite any current items that have the same ID." at bounding box center [495, 434] width 82 height 27
click at [509, 429] on input "Overwrite any current items that have the same ID." at bounding box center [510, 434] width 82 height 27
checkbox input "false"
click at [857, 478] on span "Upload" at bounding box center [855, 473] width 36 height 18
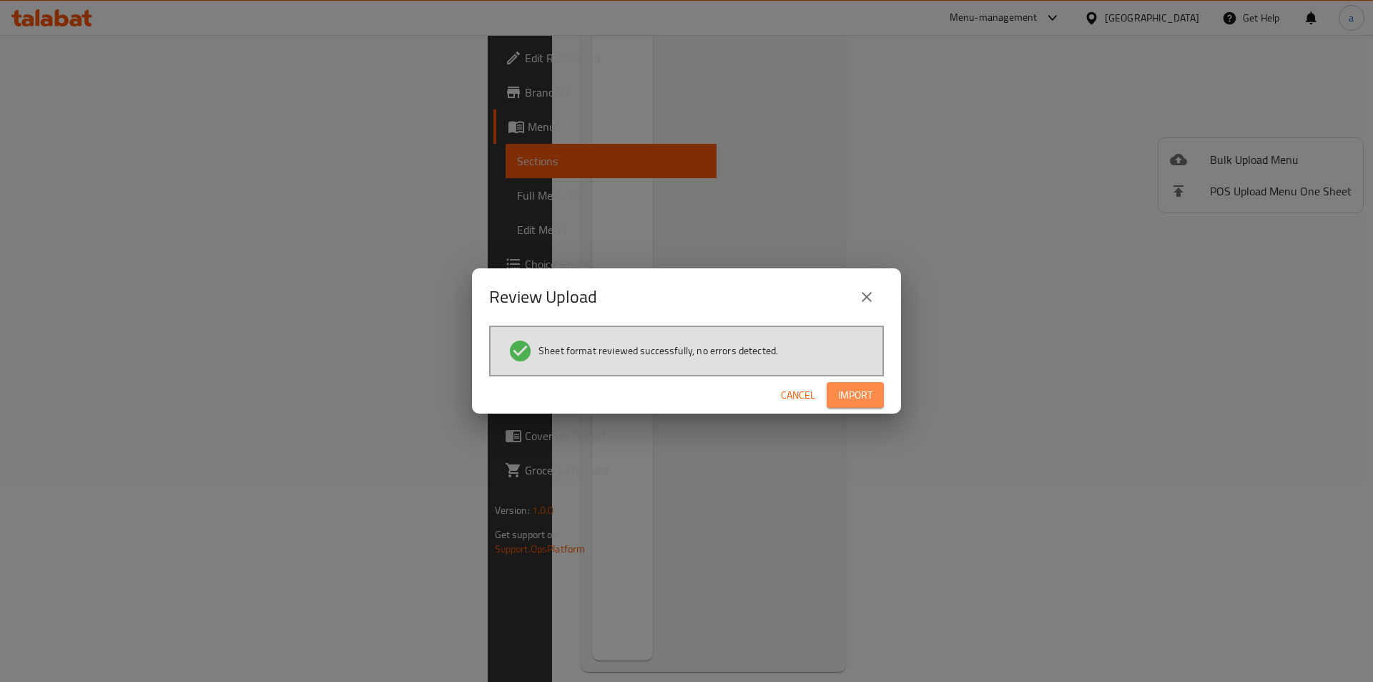
click at [848, 393] on span "Import" at bounding box center [855, 395] width 34 height 18
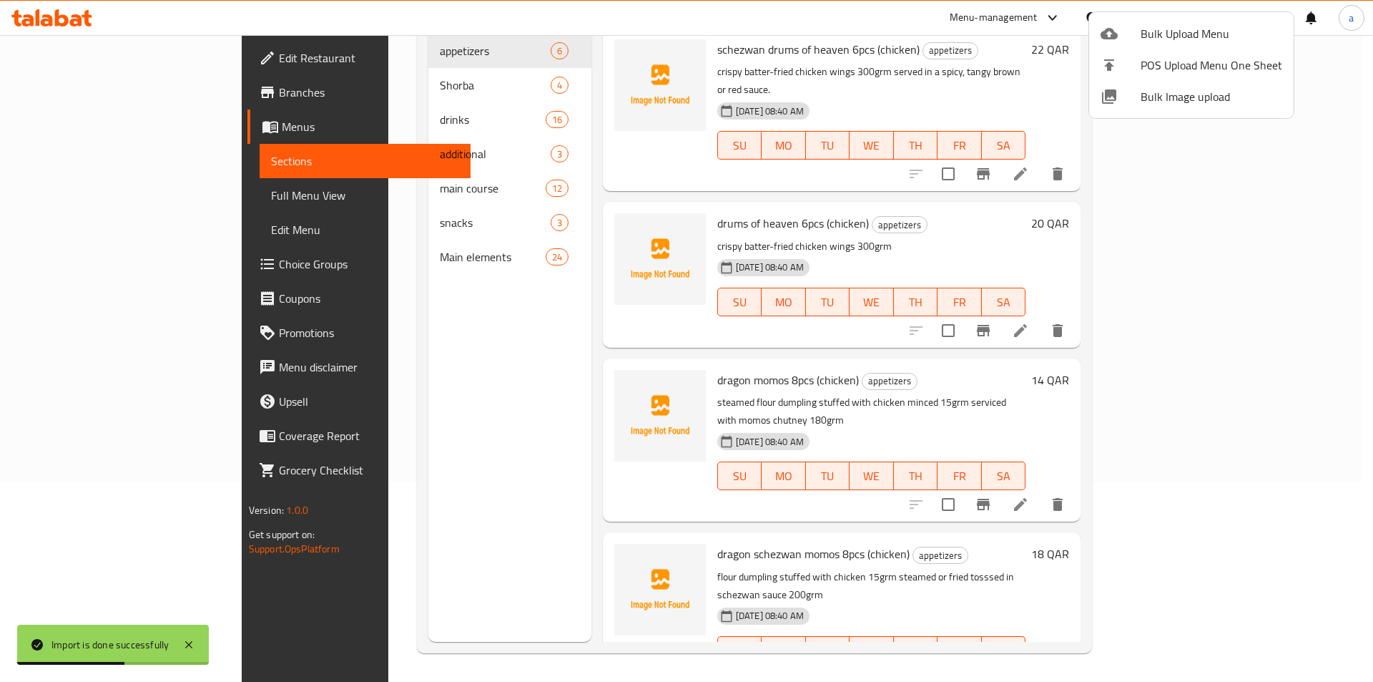
click at [1343, 244] on div at bounding box center [686, 341] width 1373 height 682
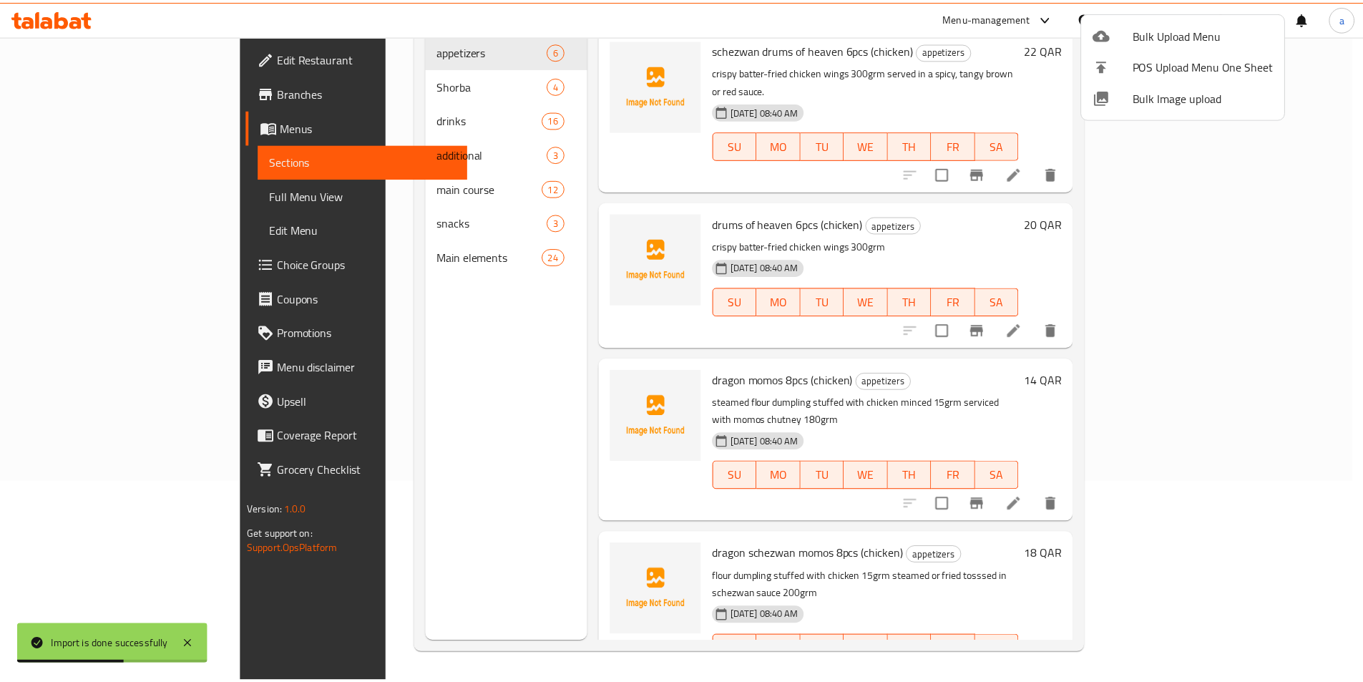
scroll to position [0, 0]
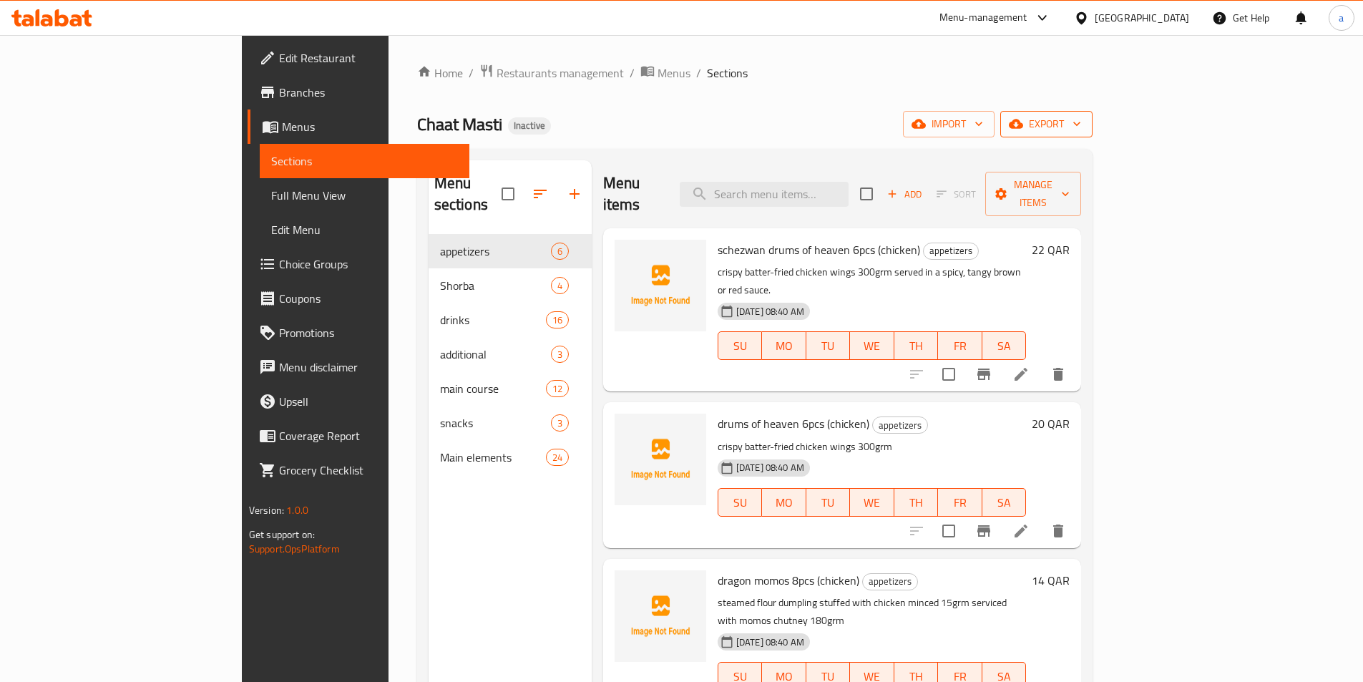
click at [1092, 134] on button "export" at bounding box center [1046, 124] width 92 height 26
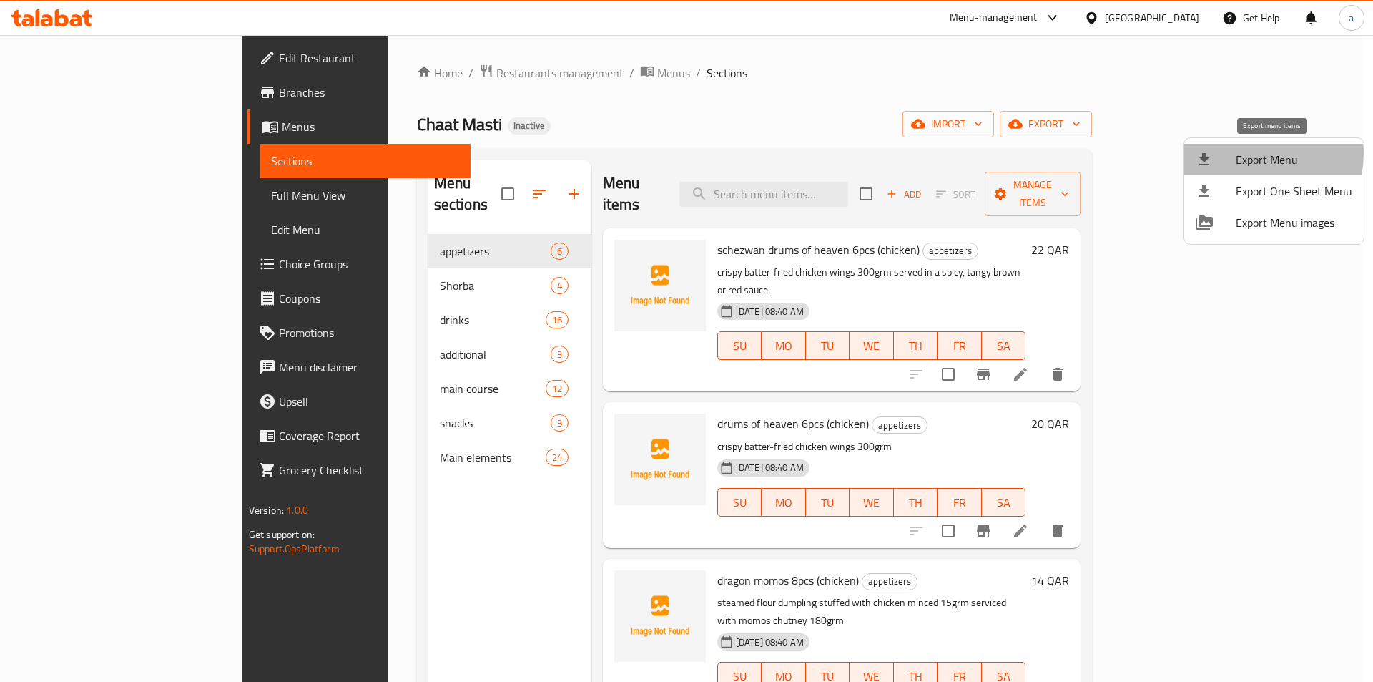
click at [1250, 153] on span "Export Menu" at bounding box center [1294, 159] width 117 height 17
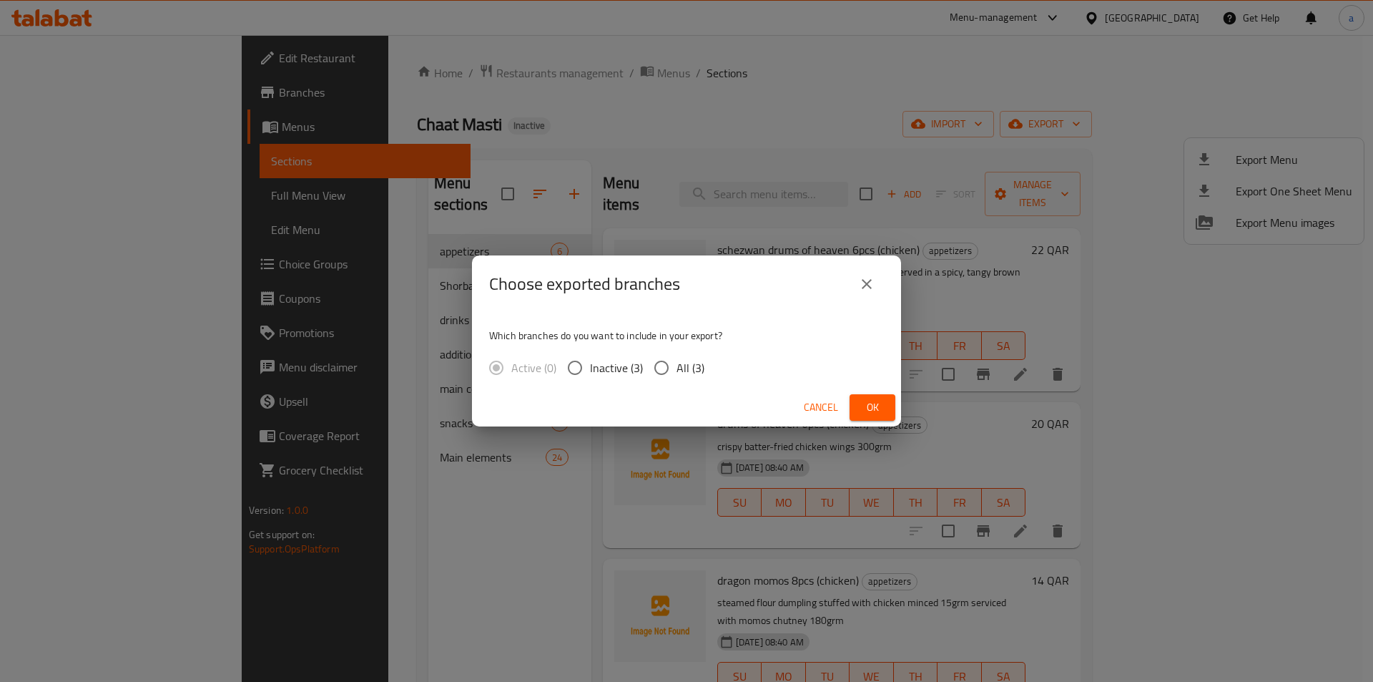
click at [673, 355] on input "All (3)" at bounding box center [662, 368] width 30 height 30
radio input "true"
click at [861, 406] on button "Ok" at bounding box center [873, 407] width 46 height 26
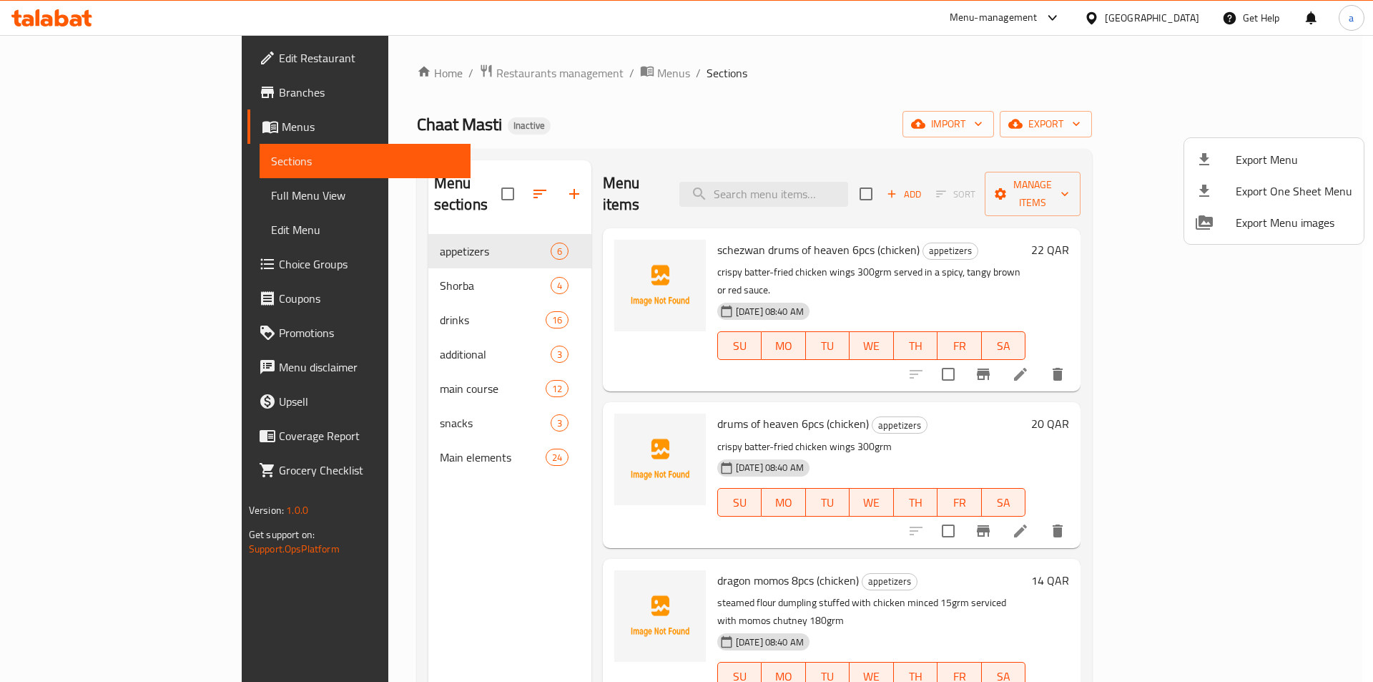
click at [127, 195] on div at bounding box center [686, 341] width 1373 height 682
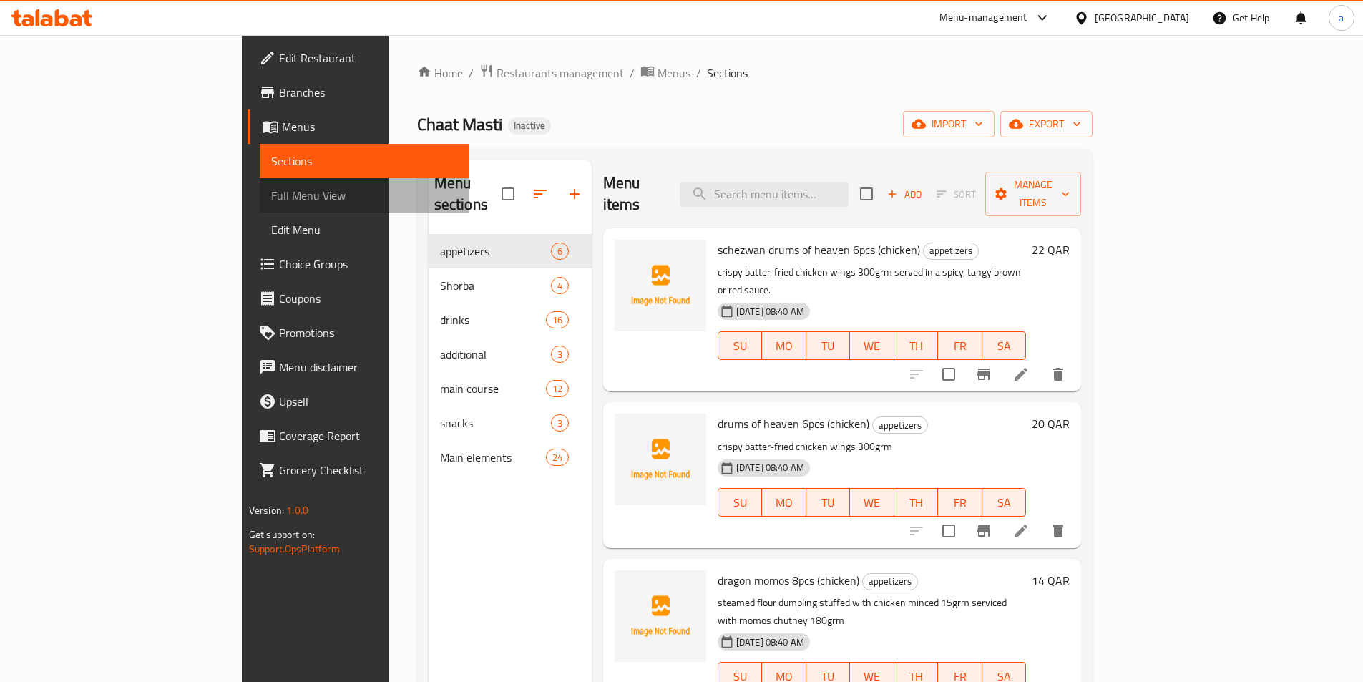
click at [271, 195] on span "Full Menu View" at bounding box center [364, 195] width 187 height 17
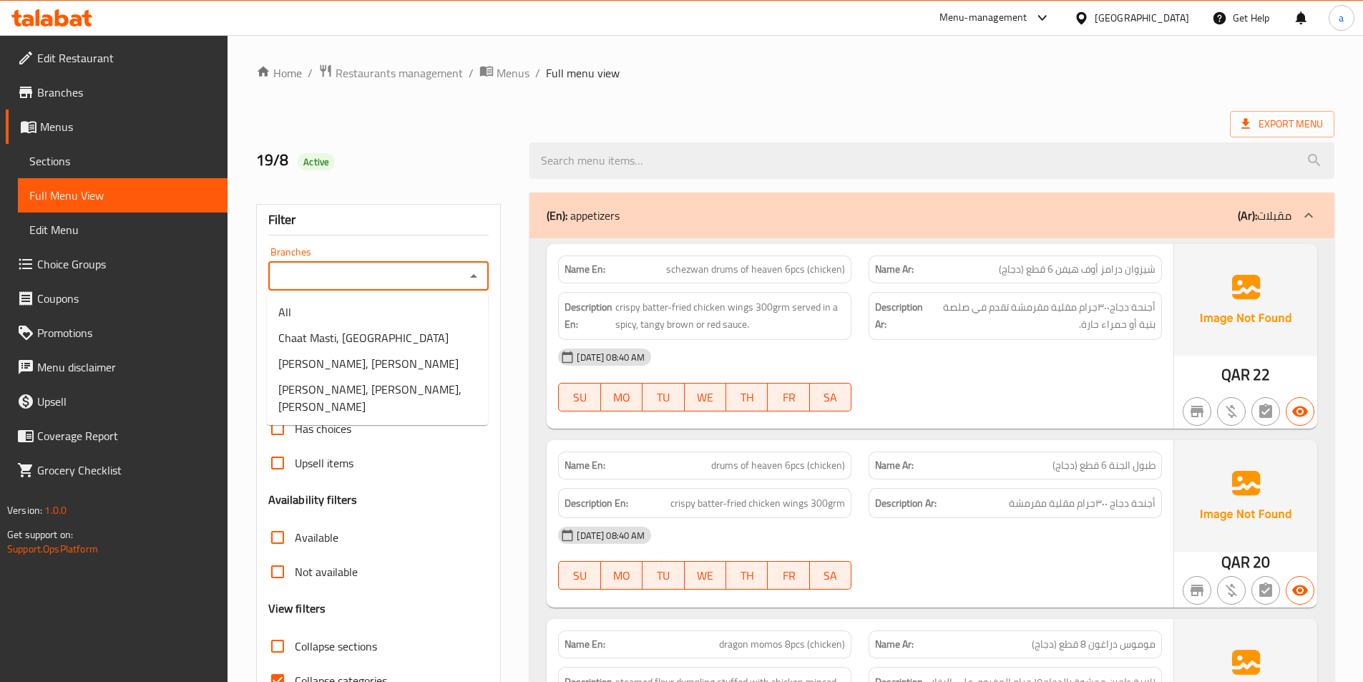
click at [394, 281] on input "Branches" at bounding box center [367, 276] width 189 height 20
click at [371, 368] on span "Chaat Masti, Al Wukair" at bounding box center [368, 363] width 180 height 17
type input "Chaat Masti, Al Wukair"
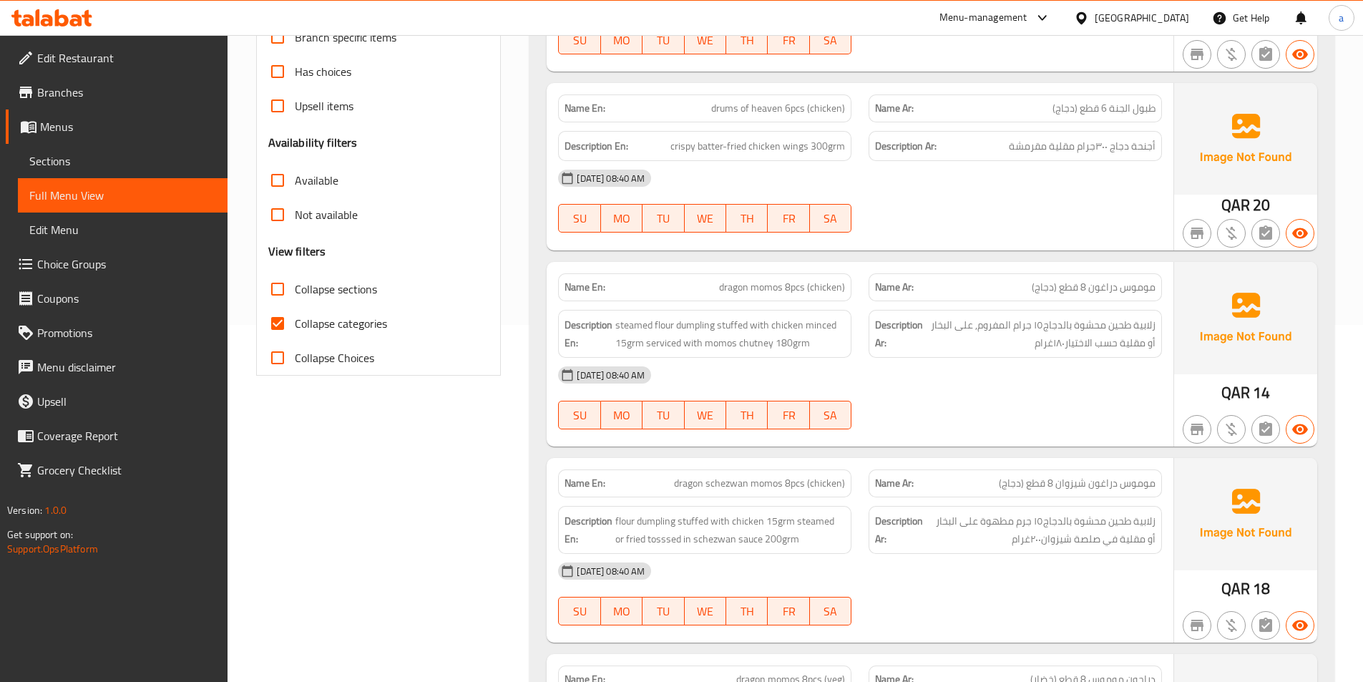
scroll to position [358, 0]
click at [281, 330] on input "Collapse categories" at bounding box center [277, 322] width 34 height 34
checkbox input "false"
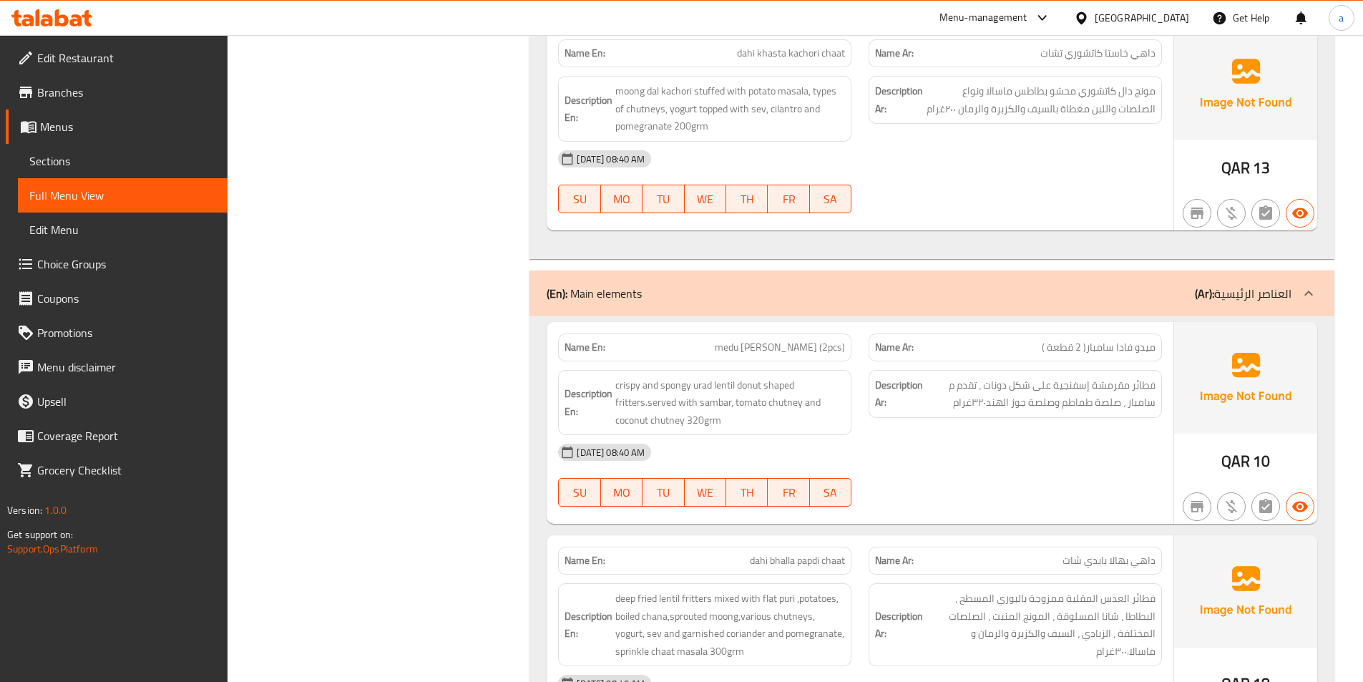
scroll to position [0, 0]
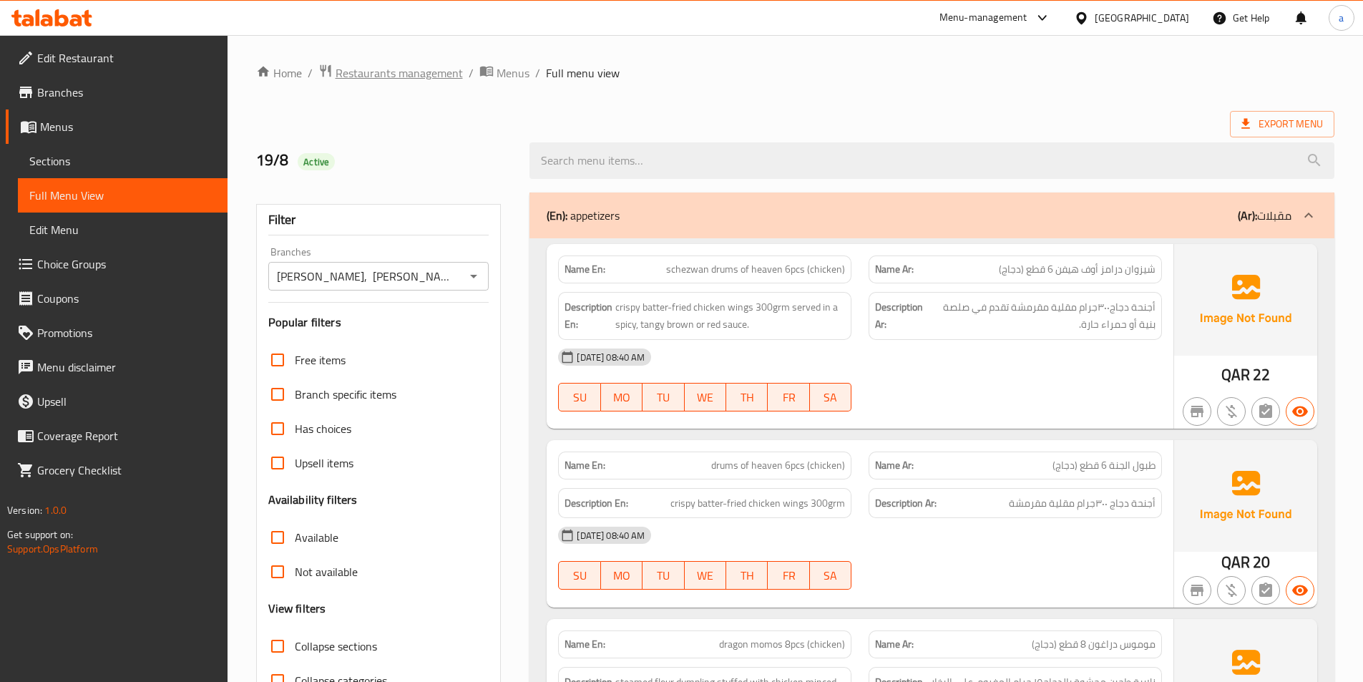
click at [426, 72] on span "Restaurants management" at bounding box center [399, 72] width 127 height 17
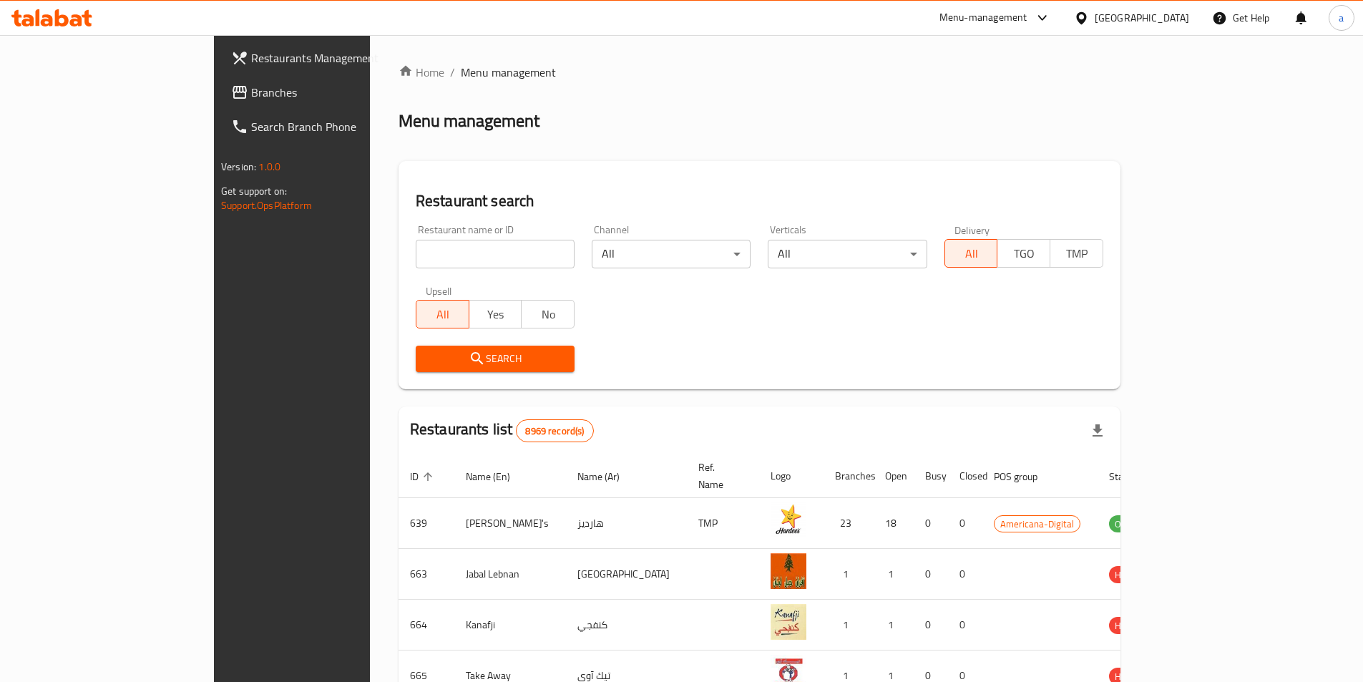
click at [614, 100] on div "Home / Menu management Menu management Restaurant search Restaurant name or ID …" at bounding box center [759, 559] width 722 height 991
click at [251, 96] on span "Branches" at bounding box center [340, 92] width 179 height 17
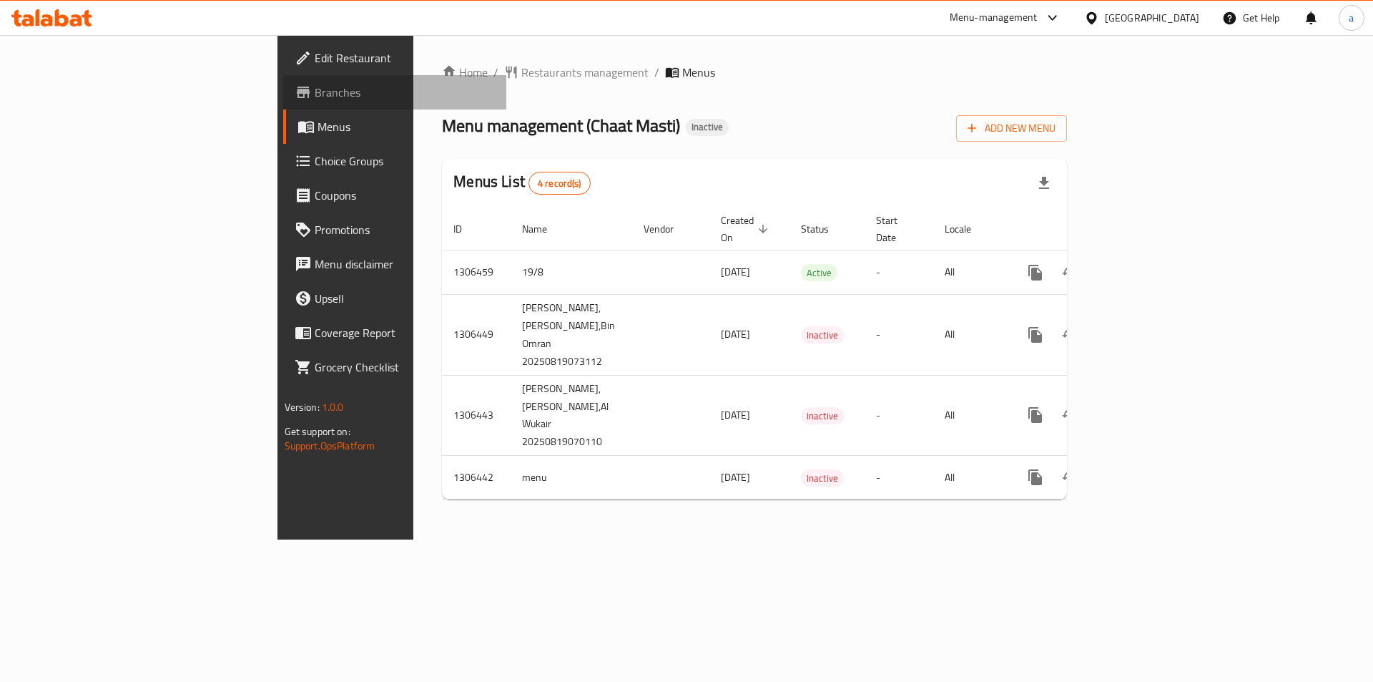
click at [283, 104] on link "Branches" at bounding box center [395, 92] width 224 height 34
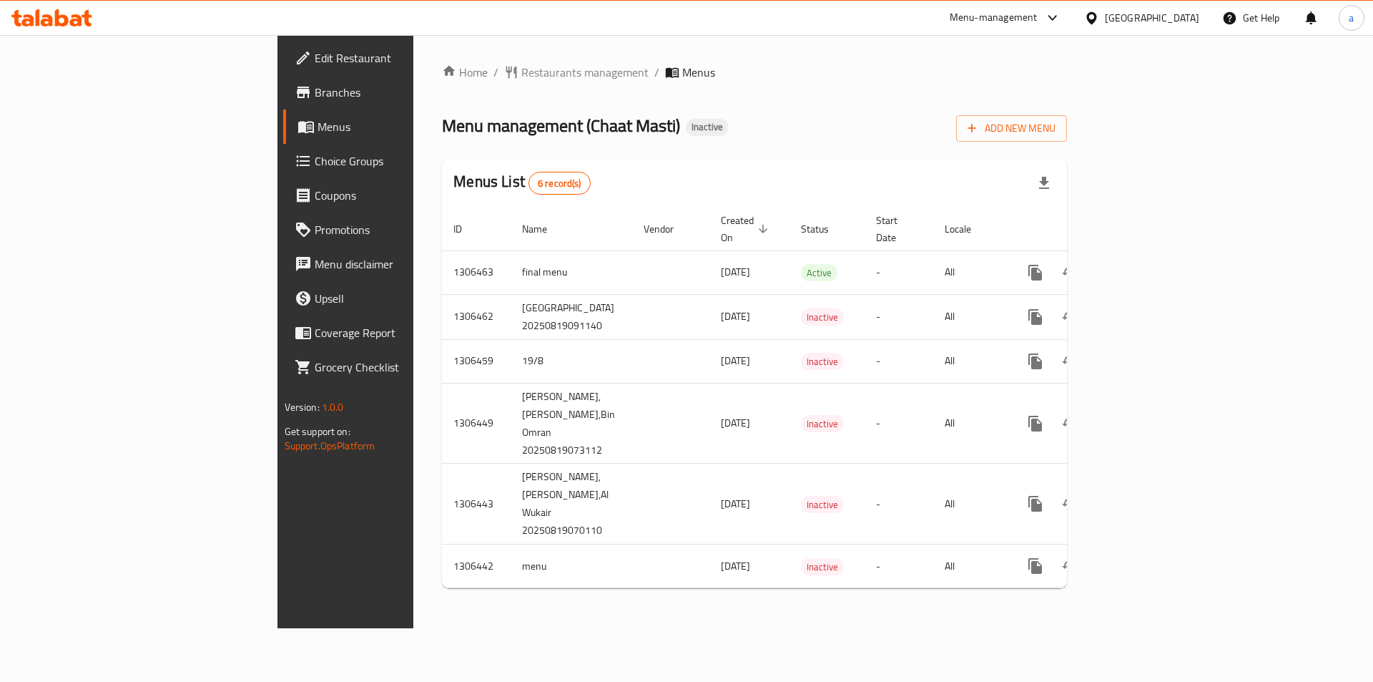
click at [315, 95] on span "Branches" at bounding box center [405, 92] width 181 height 17
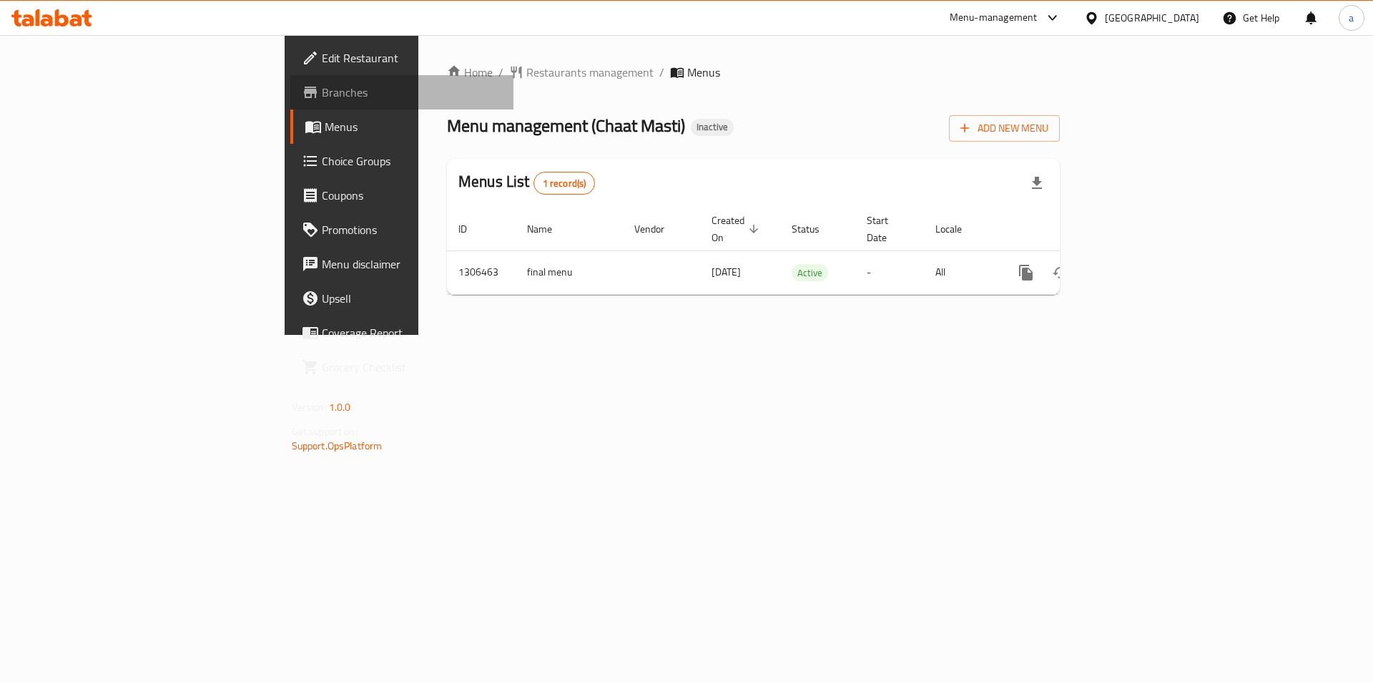
click at [322, 92] on span "Branches" at bounding box center [412, 92] width 181 height 17
click at [322, 88] on span "Branches" at bounding box center [412, 92] width 181 height 17
